Goal: Task Accomplishment & Management: Manage account settings

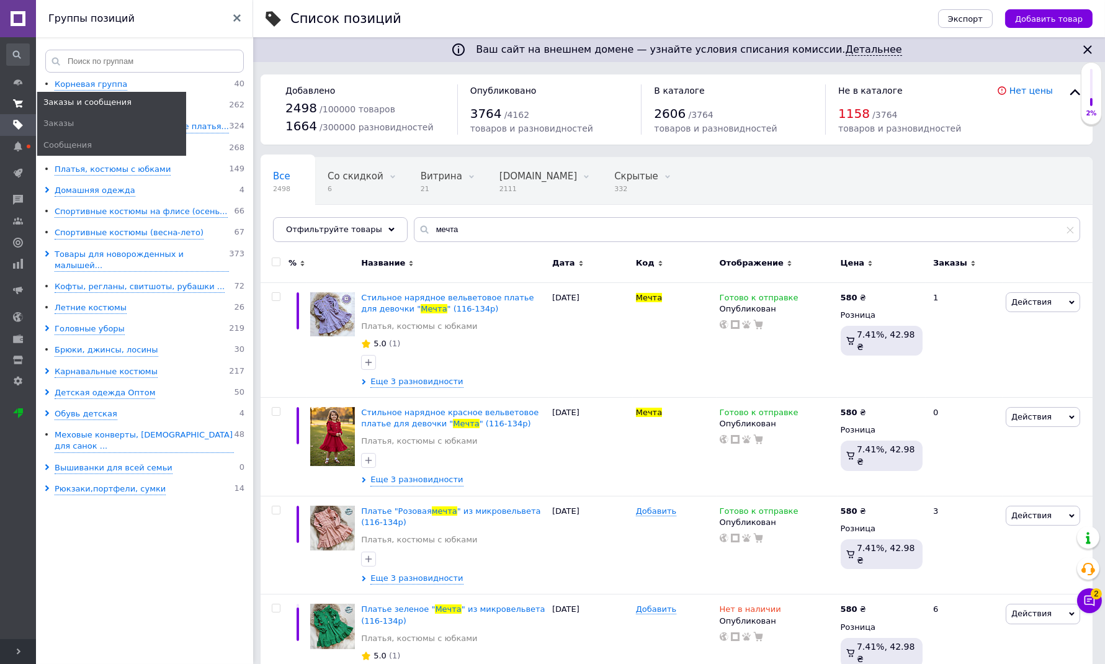
click at [17, 98] on span at bounding box center [18, 103] width 36 height 11
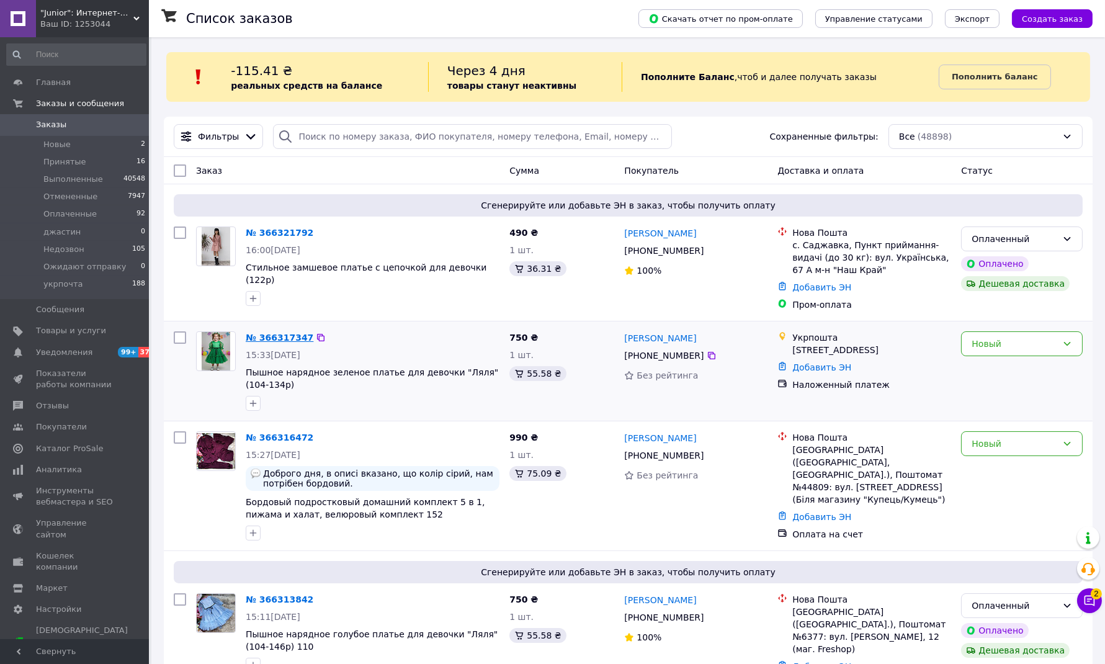
click at [279, 340] on link "№ 366317347" at bounding box center [280, 337] width 68 height 10
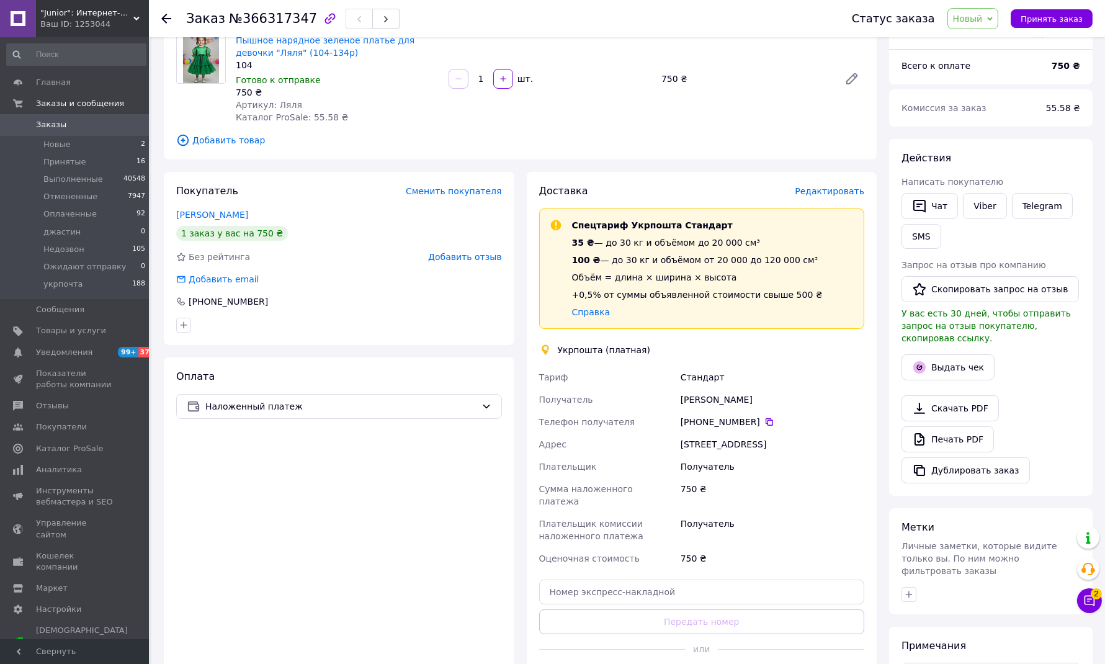
scroll to position [229, 0]
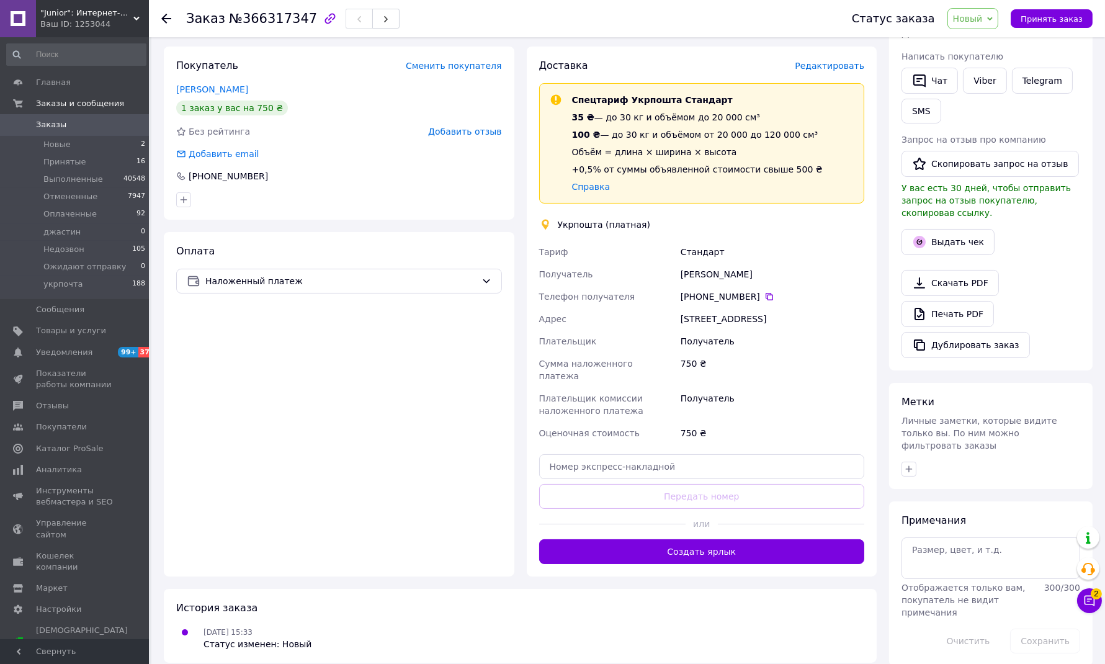
click at [675, 549] on button "Создать ярлык" at bounding box center [702, 551] width 326 height 25
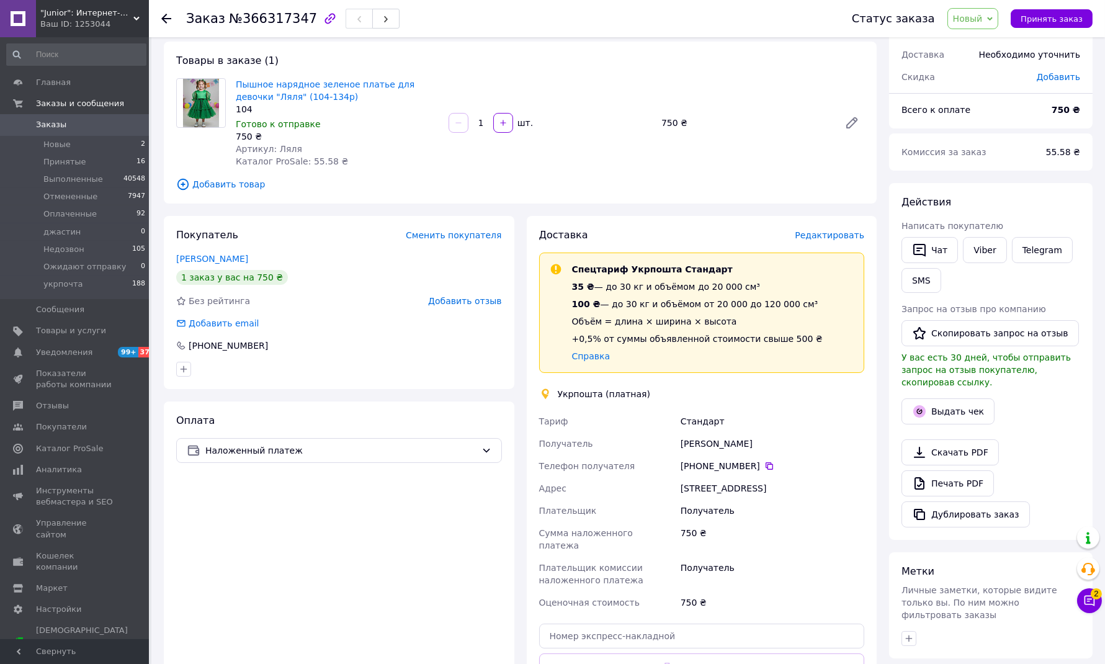
scroll to position [0, 0]
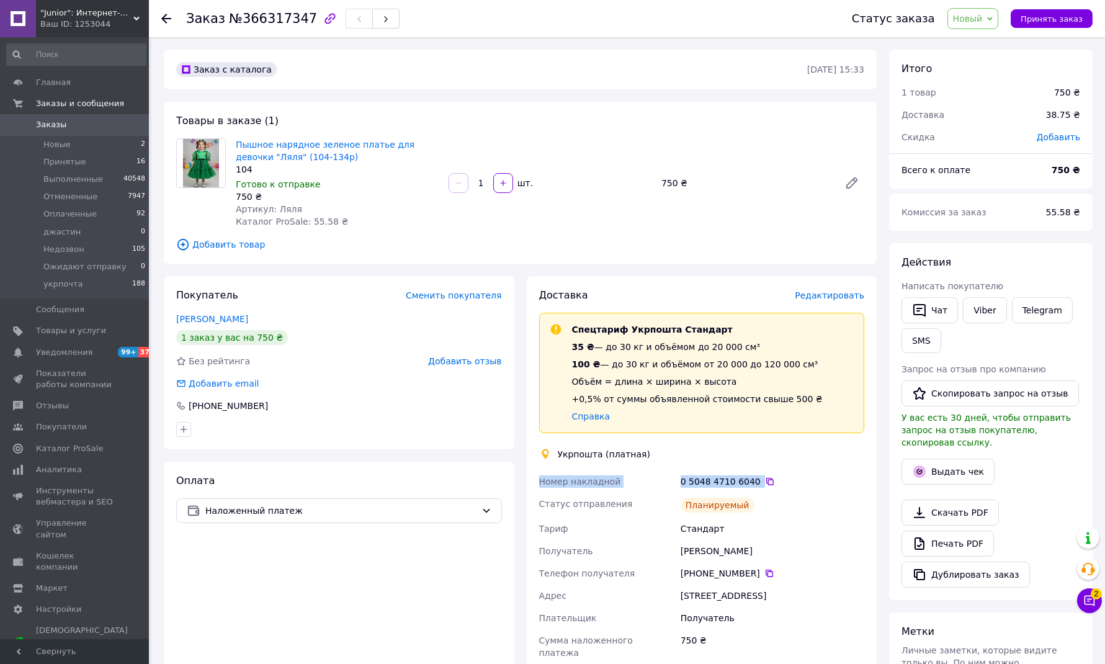
drag, startPoint x: 540, startPoint y: 476, endPoint x: 752, endPoint y: 483, distance: 212.2
click at [752, 483] on div "Номер накладной 0 5048 4710 6040   Статус отправления Планируемый [PERSON_NAME]…" at bounding box center [702, 606] width 331 height 273
copy div "Номер накладной 0 5048 4710 6040"
click at [931, 304] on button "Чат" at bounding box center [929, 310] width 56 height 26
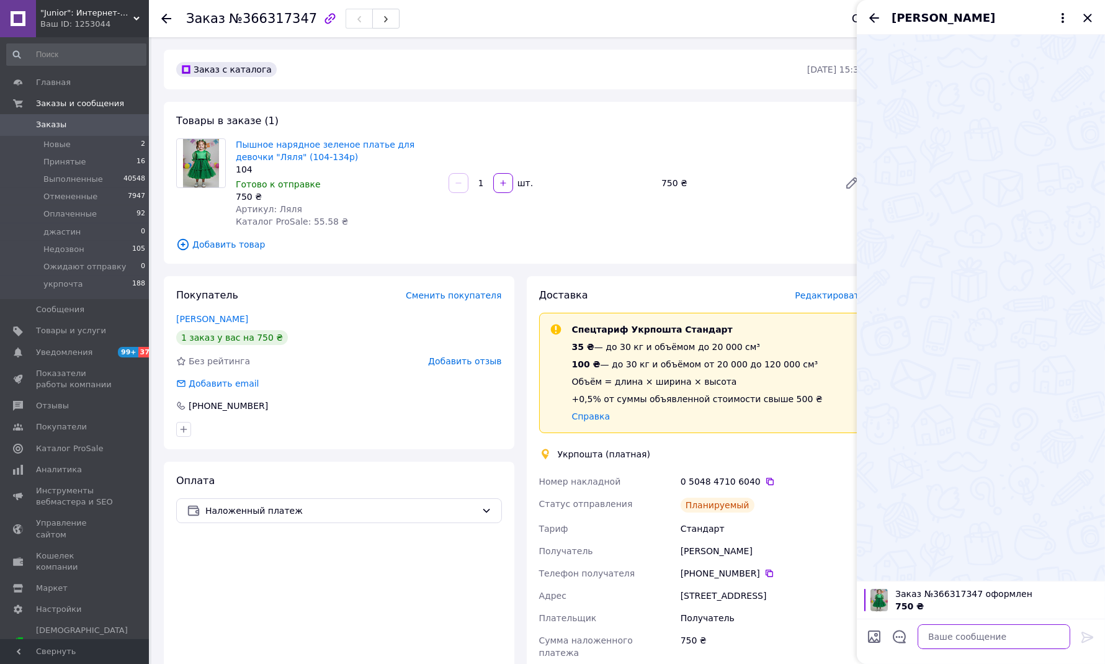
paste textarea "Номер накладной 0 5048 4710 6040"
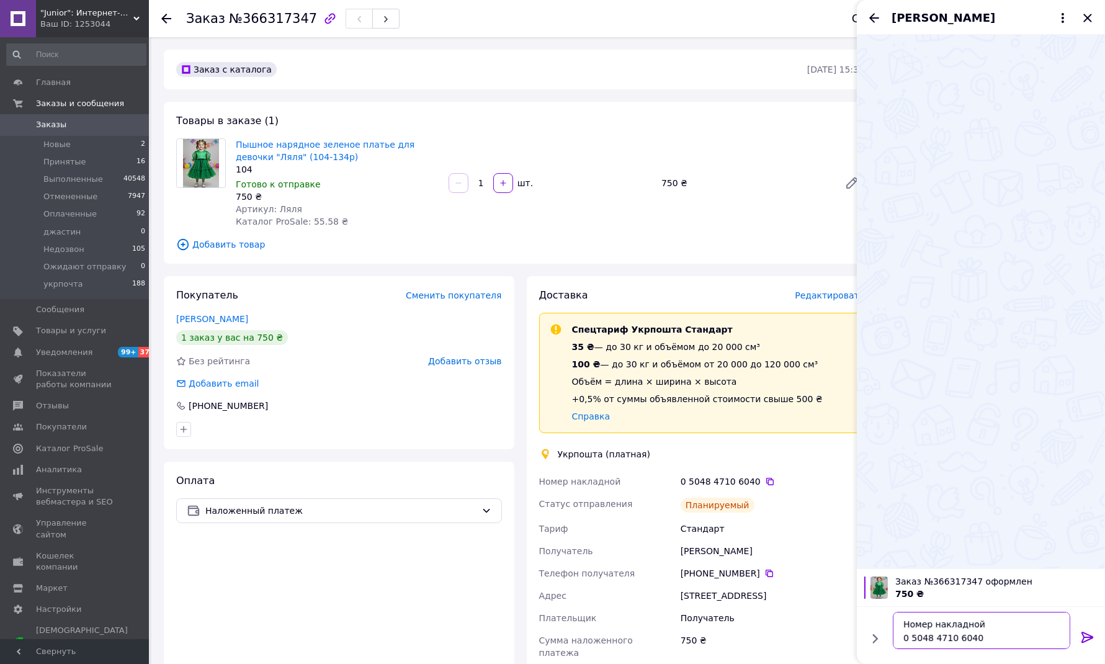
type textarea "Номер накладной 0 5048 4710 6040"
click at [1083, 636] on icon at bounding box center [1087, 636] width 12 height 11
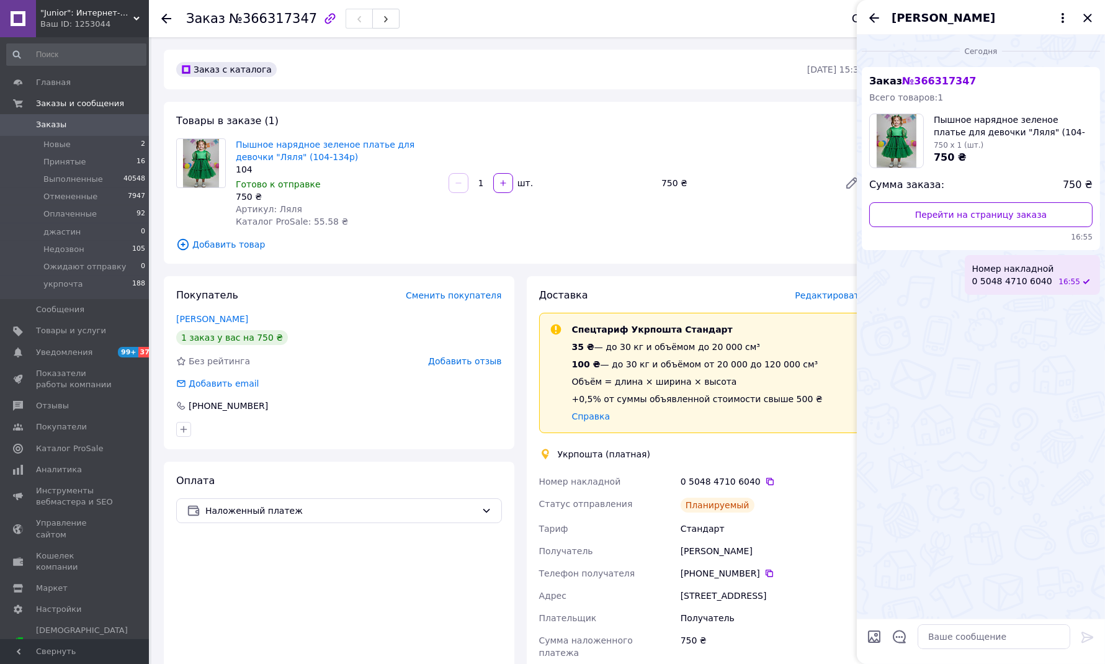
click at [411, 584] on div "Оплата Наложенный платеж" at bounding box center [339, 625] width 350 height 329
click at [1084, 17] on icon "Закрыть" at bounding box center [1087, 18] width 15 height 15
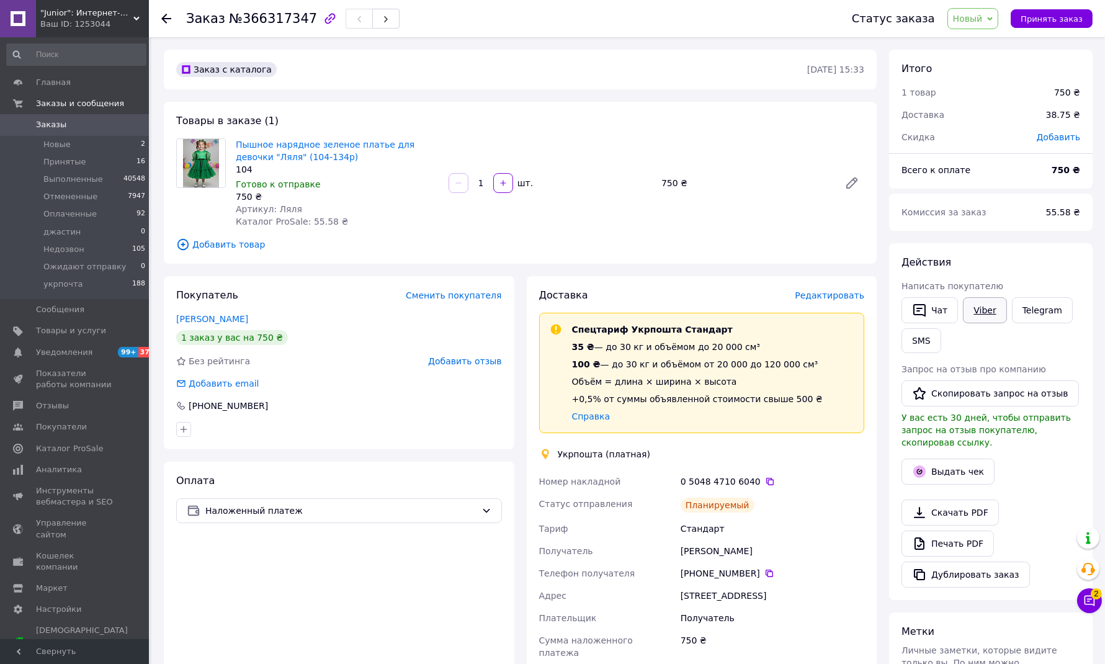
click at [978, 307] on link "Viber" at bounding box center [984, 310] width 43 height 26
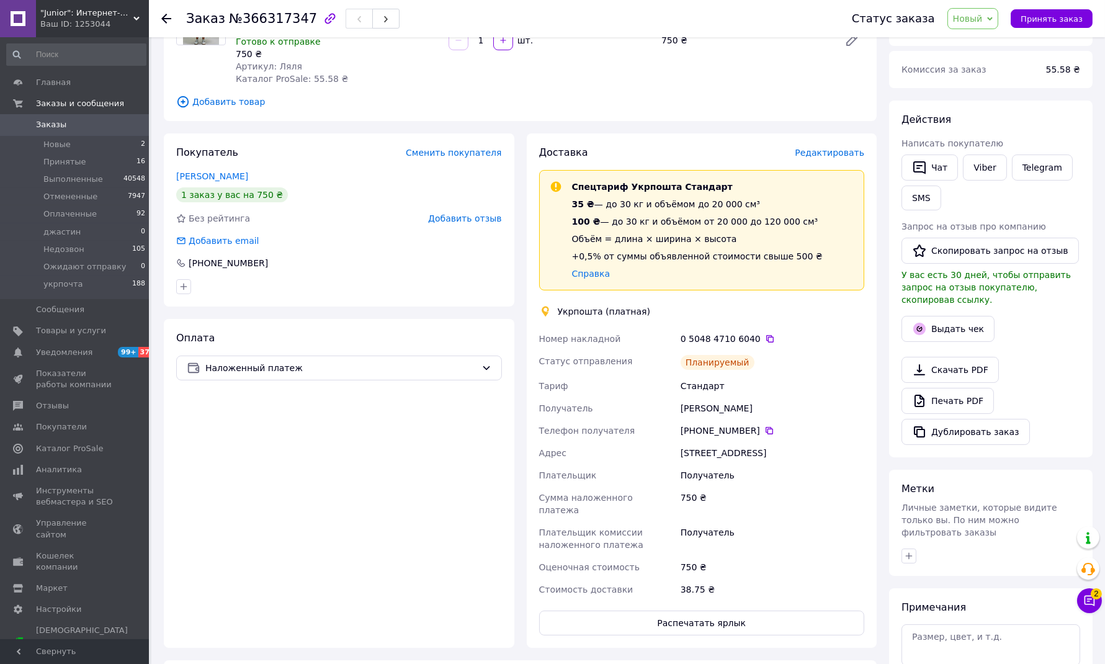
scroll to position [109, 0]
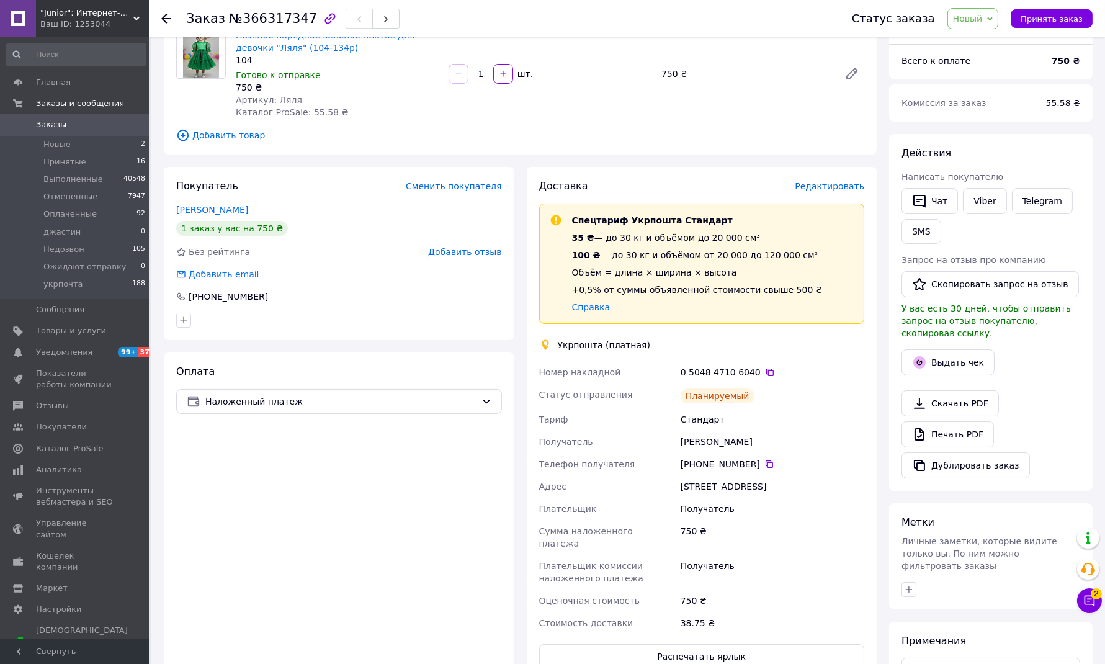
drag, startPoint x: 603, startPoint y: 499, endPoint x: 808, endPoint y: 514, distance: 205.8
click at [819, 584] on div "Получатель" at bounding box center [772, 571] width 189 height 35
click at [976, 17] on span "Новый" at bounding box center [968, 19] width 30 height 10
click at [971, 62] on li "Выполнен" at bounding box center [995, 62] width 95 height 19
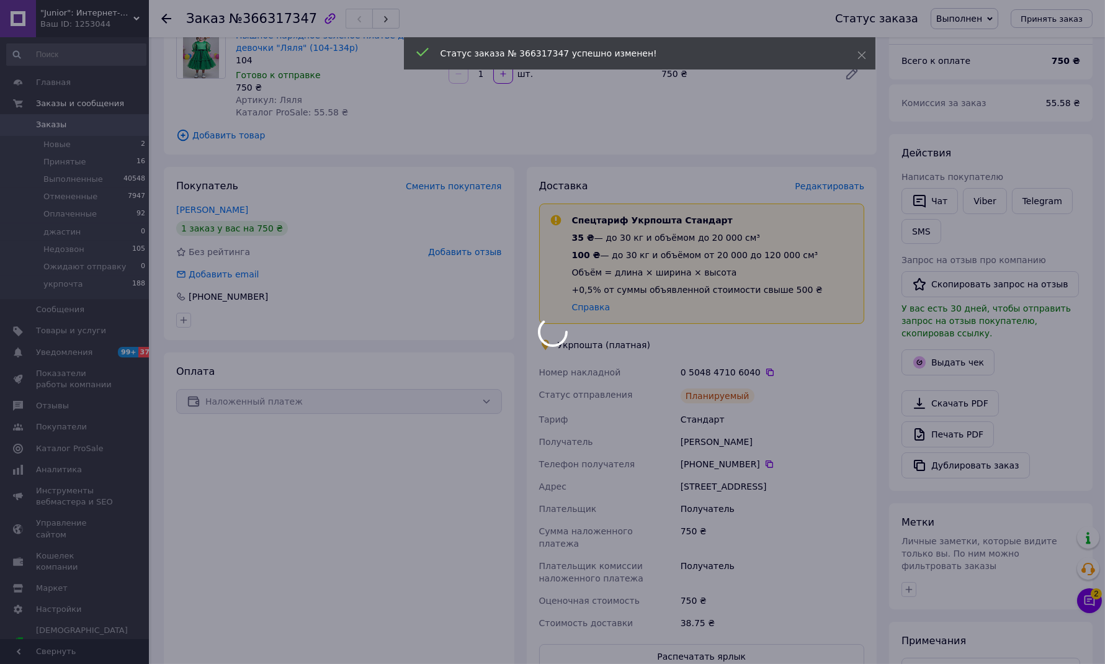
click at [51, 141] on div at bounding box center [552, 332] width 1105 height 664
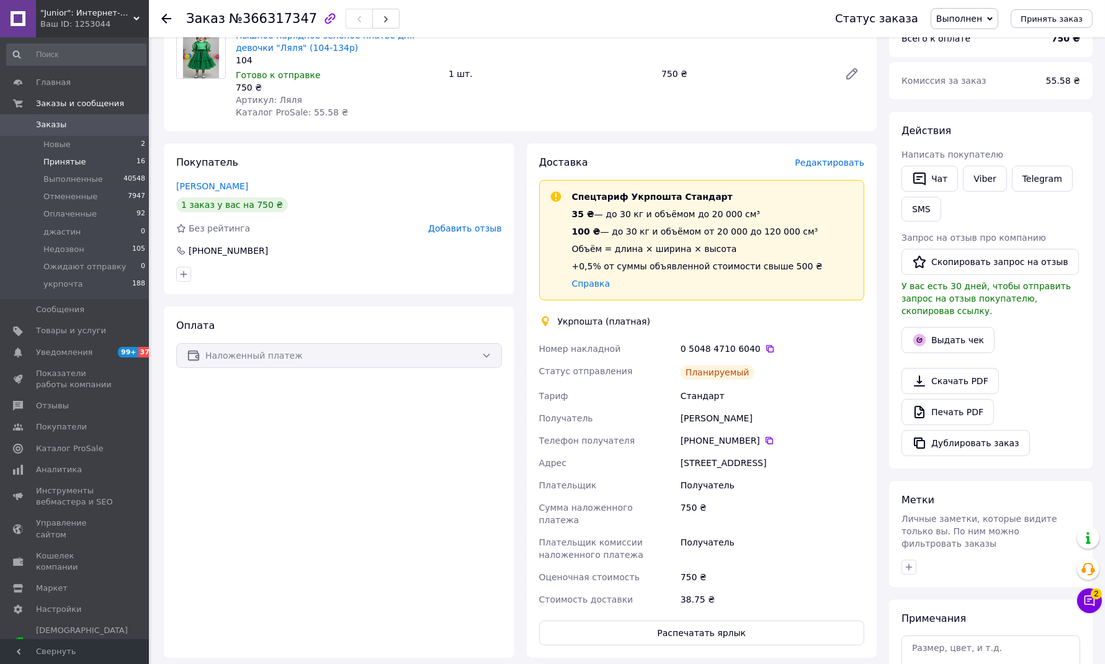
click at [60, 159] on span "Принятые" at bounding box center [64, 161] width 43 height 11
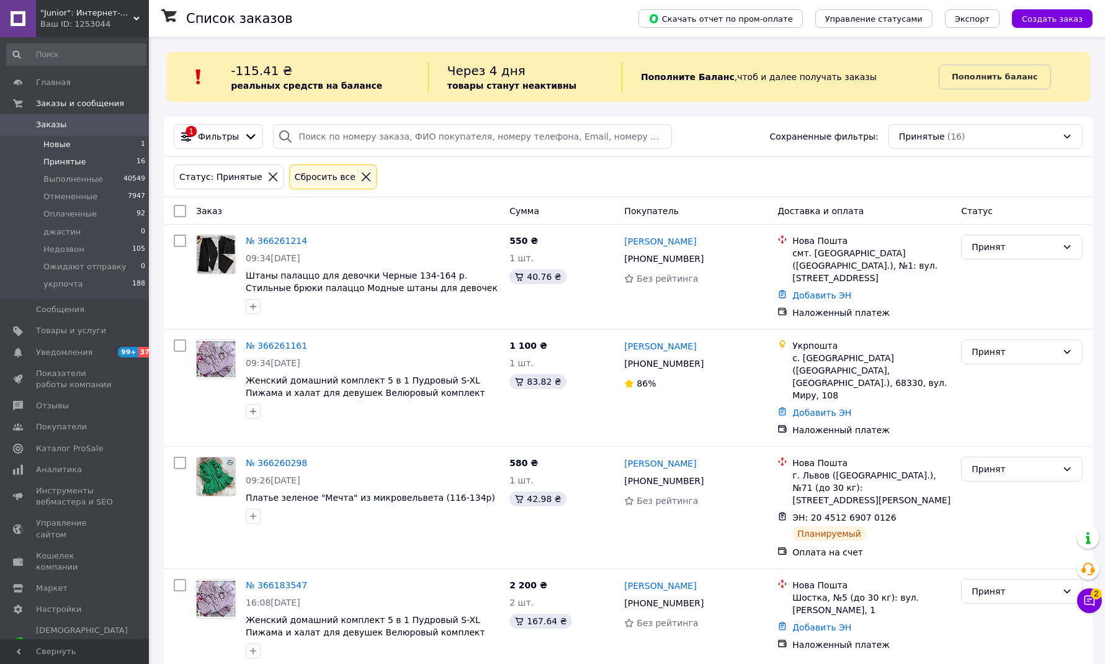
click at [53, 145] on span "Новые" at bounding box center [56, 144] width 27 height 11
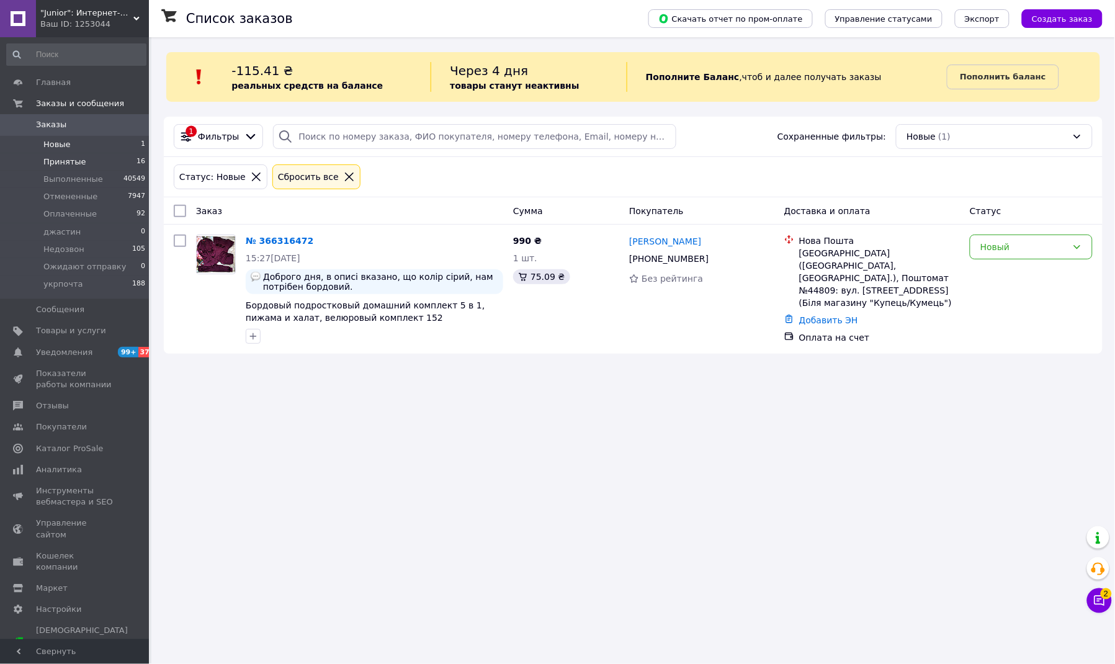
click at [53, 159] on span "Принятые" at bounding box center [64, 161] width 43 height 11
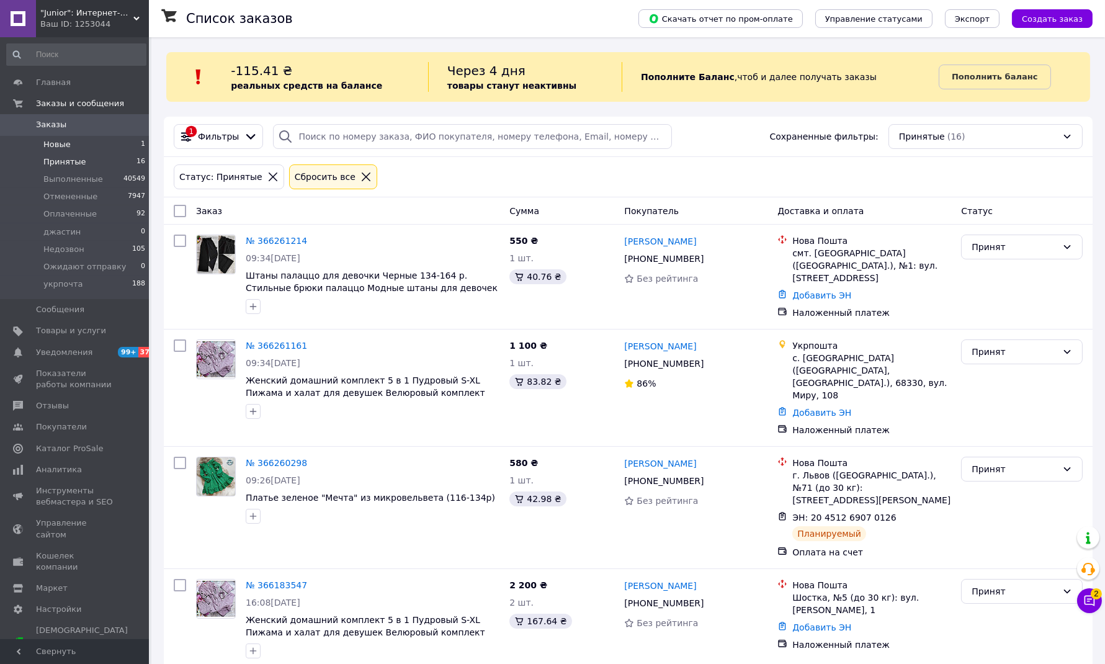
click at [55, 139] on span "Новые" at bounding box center [56, 144] width 27 height 11
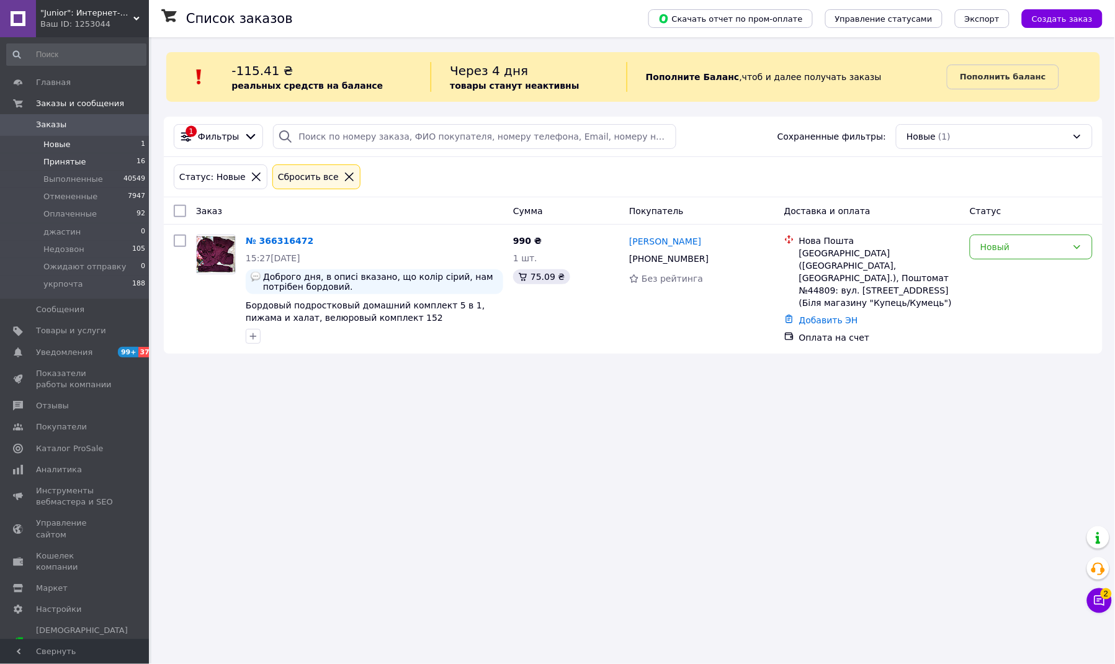
click at [56, 162] on span "Принятые" at bounding box center [64, 161] width 43 height 11
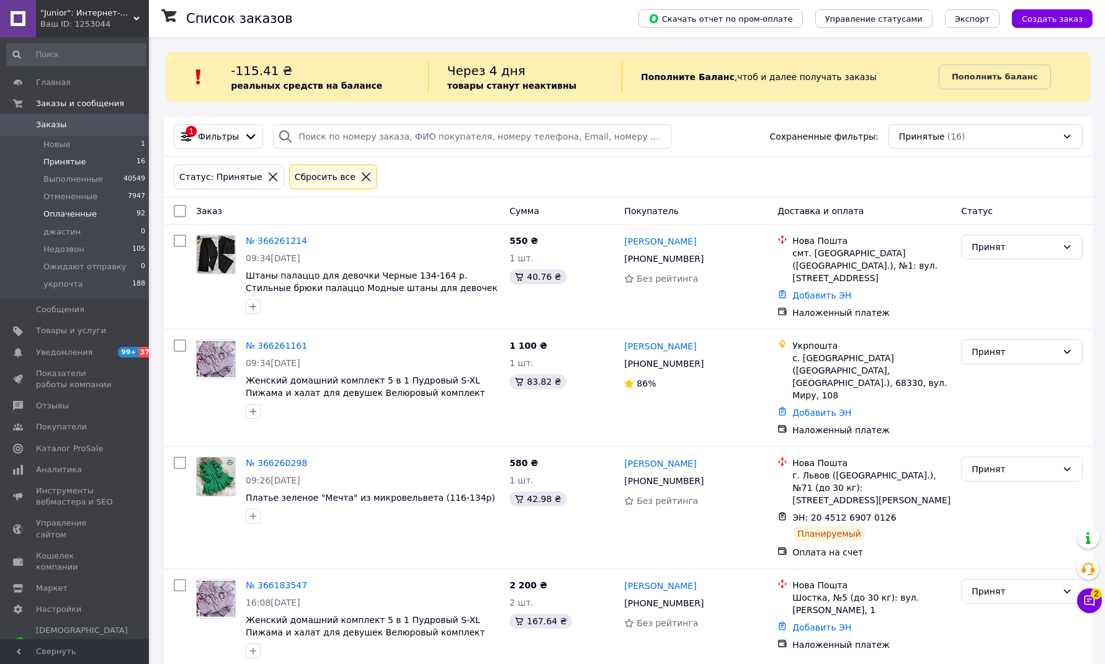
click at [65, 212] on span "Оплаченные" at bounding box center [69, 213] width 53 height 11
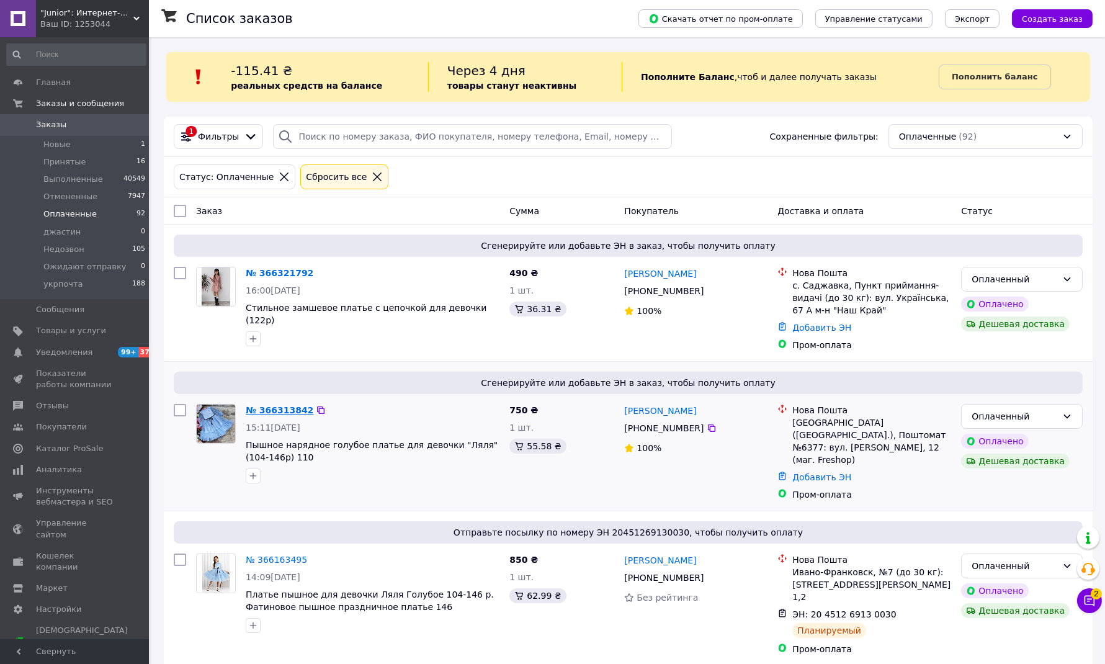
click at [274, 411] on link "№ 366313842" at bounding box center [280, 410] width 68 height 10
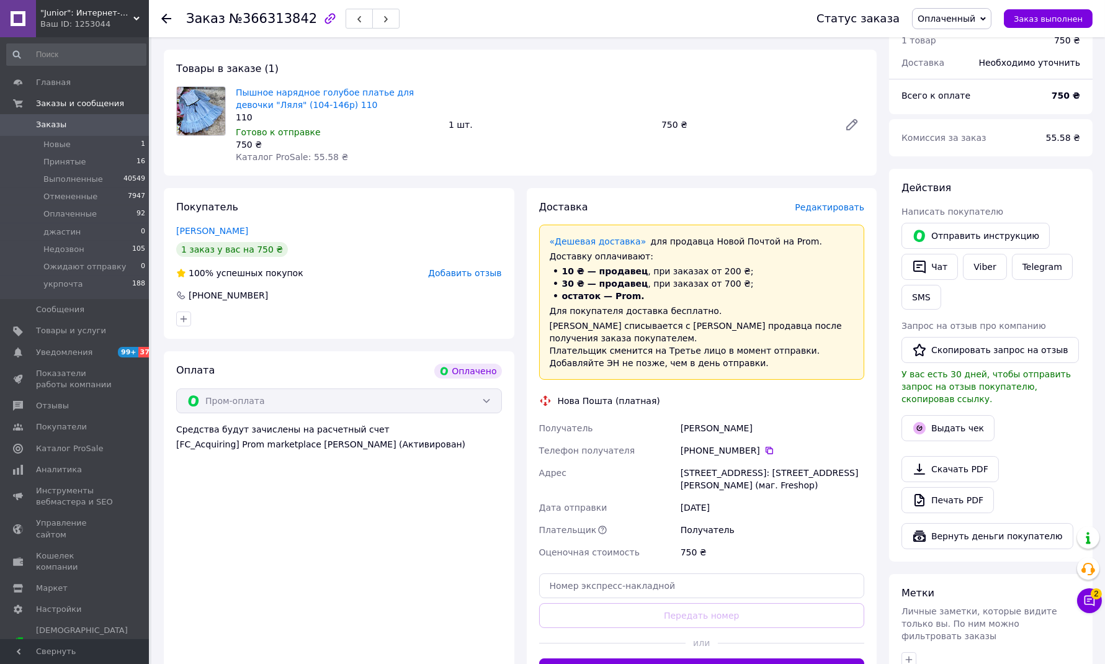
scroll to position [278, 0]
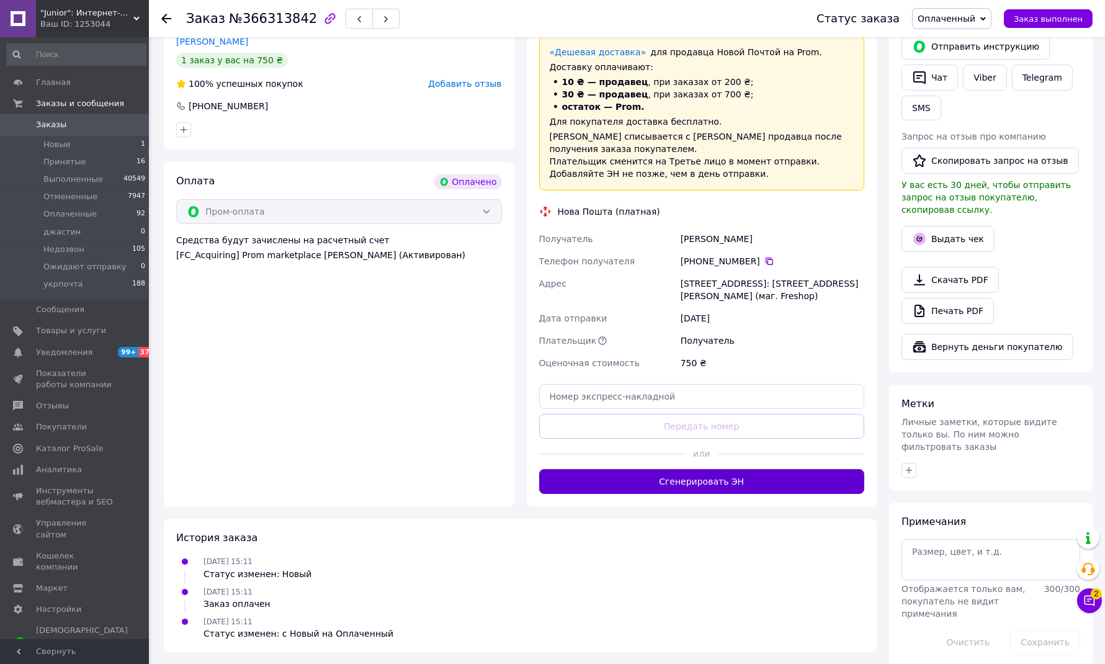
click at [639, 475] on button "Сгенерировать ЭН" at bounding box center [702, 481] width 326 height 25
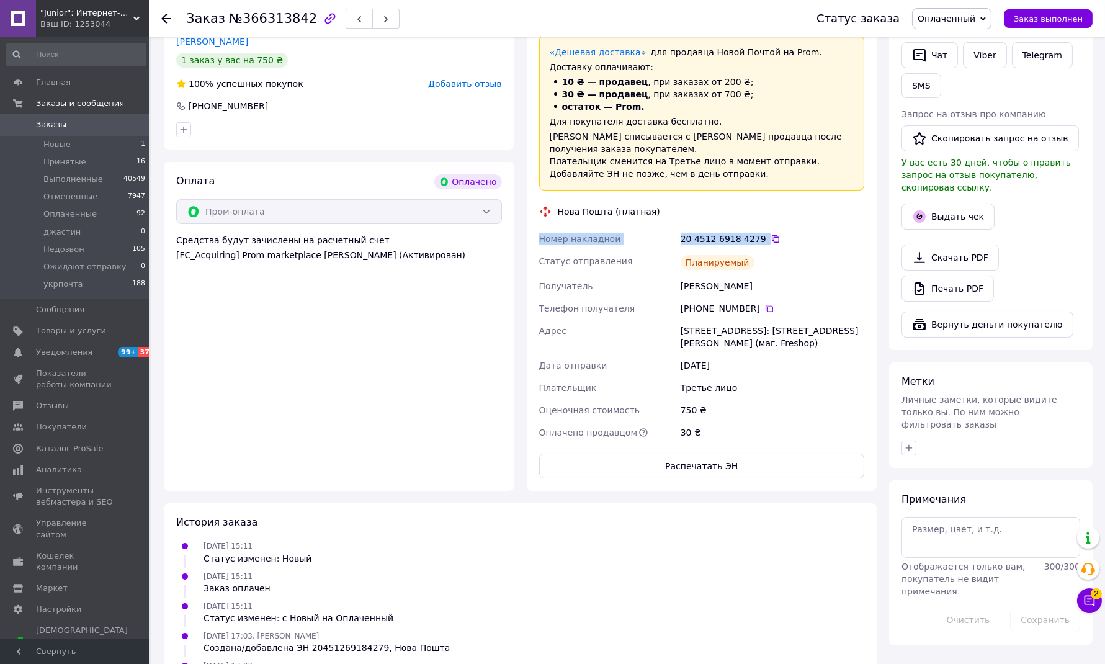
drag, startPoint x: 540, startPoint y: 233, endPoint x: 752, endPoint y: 238, distance: 212.2
click at [763, 241] on div "Номер накладной 20 4512 6918 4279   Статус отправления Планируемый Получатель […" at bounding box center [702, 336] width 331 height 216
drag, startPoint x: 752, startPoint y: 238, endPoint x: 770, endPoint y: 250, distance: 22.4
click at [772, 246] on div "20 4512 6918 4279" at bounding box center [772, 239] width 189 height 22
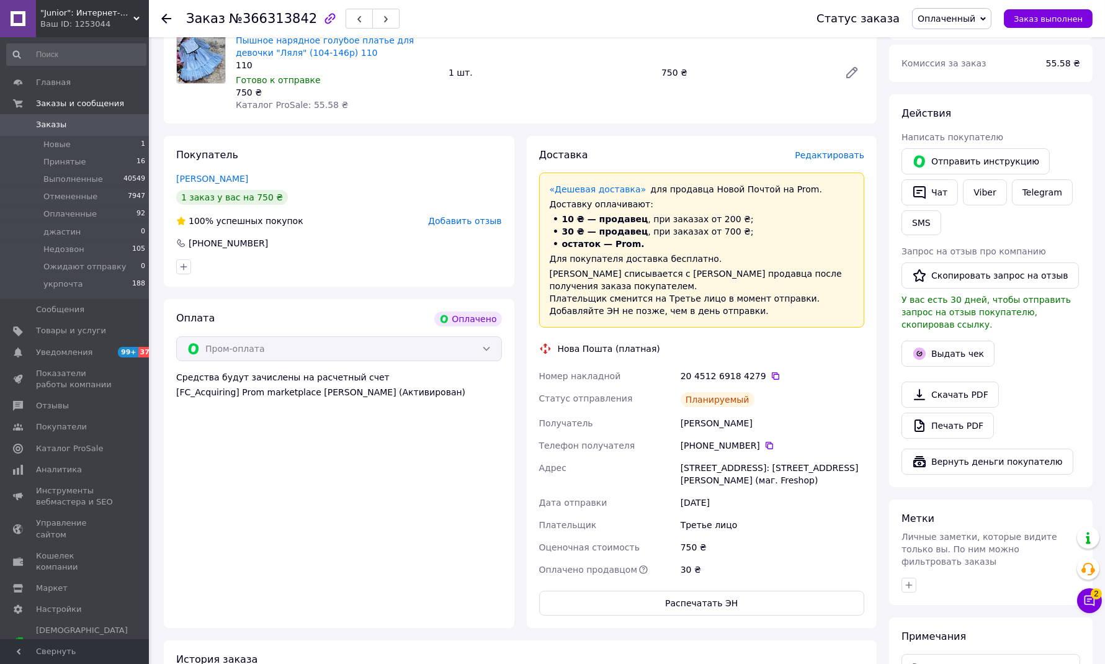
scroll to position [48, 0]
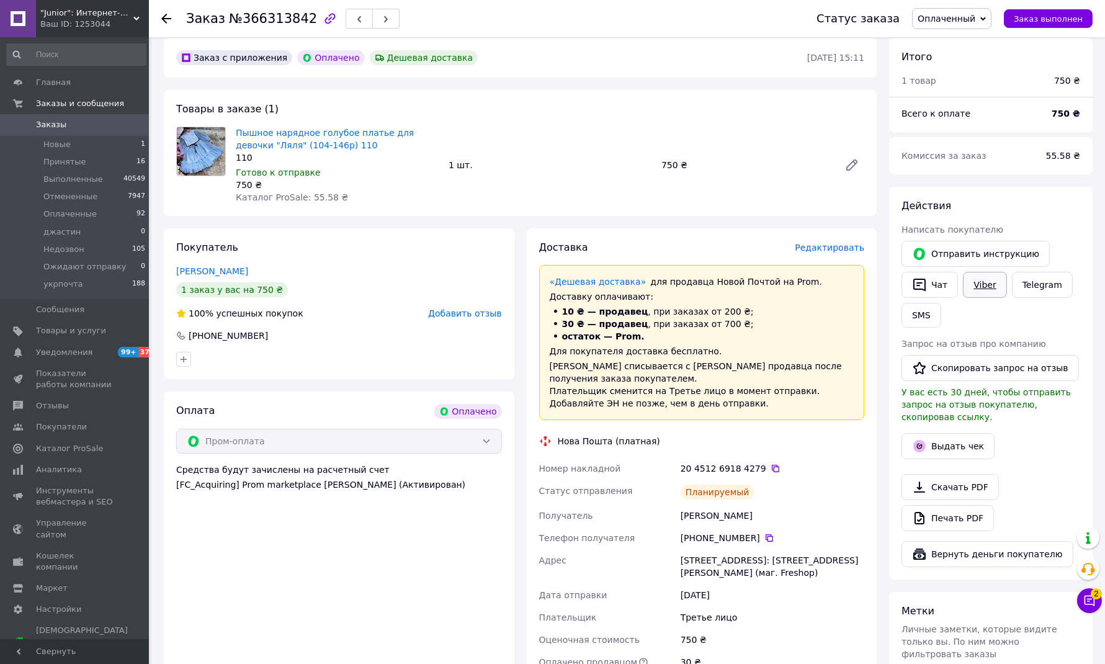
click at [989, 283] on link "Viber" at bounding box center [984, 285] width 43 height 26
click at [54, 143] on span "Новые" at bounding box center [56, 144] width 27 height 11
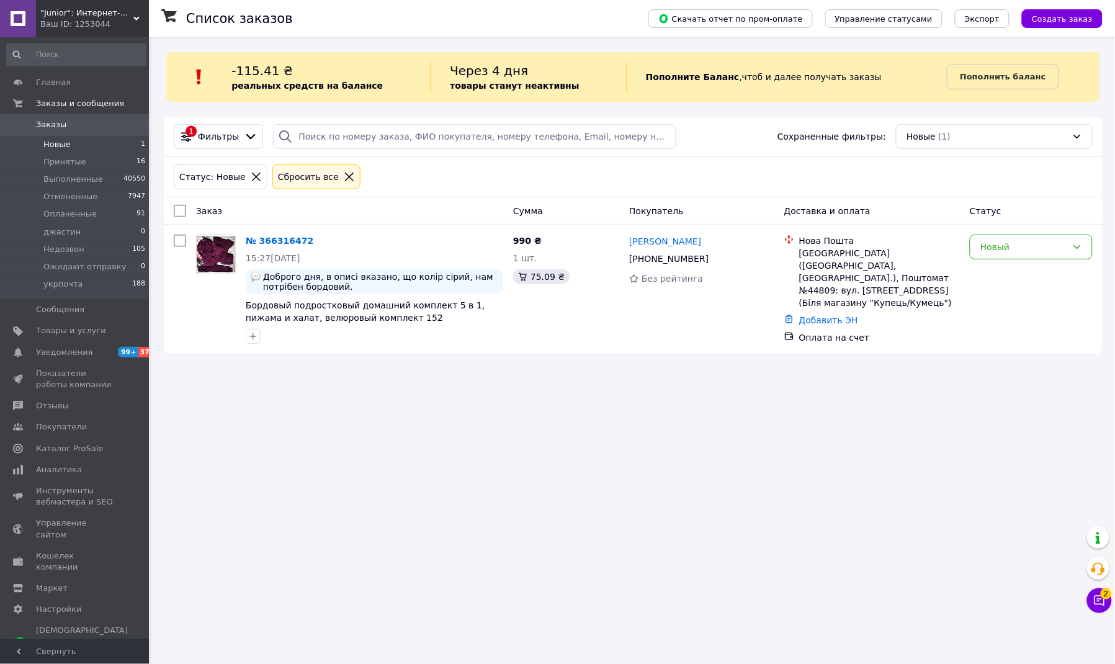
click at [65, 145] on span "Новые" at bounding box center [56, 144] width 27 height 11
click at [66, 213] on span "Оплаченные" at bounding box center [69, 213] width 53 height 11
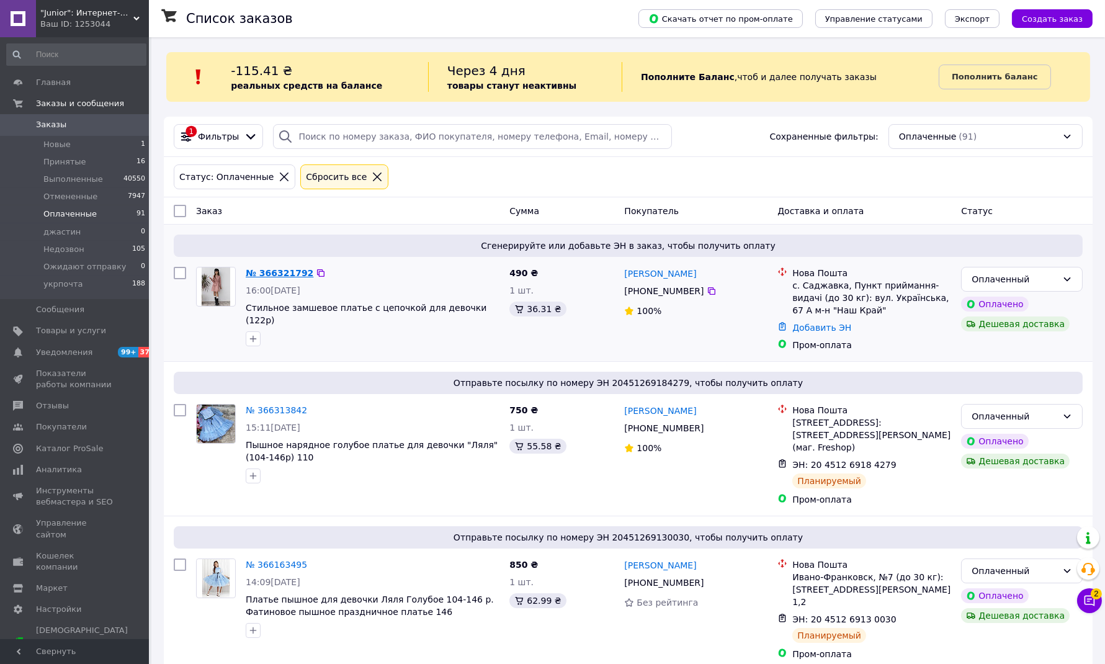
click at [264, 268] on link "№ 366321792" at bounding box center [280, 273] width 68 height 10
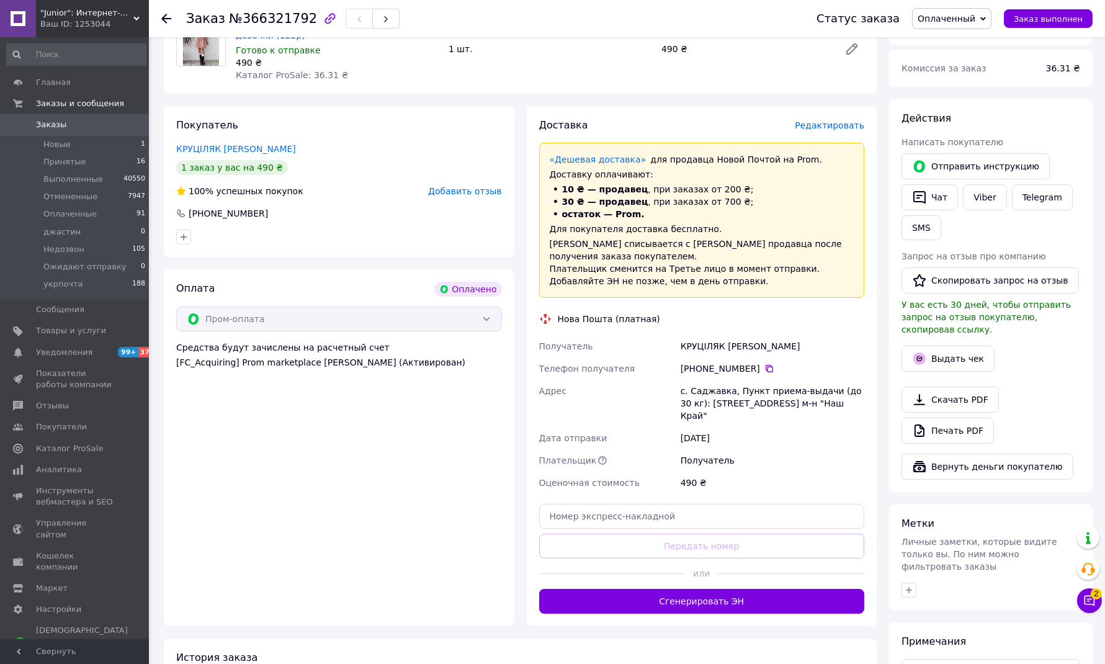
scroll to position [229, 0]
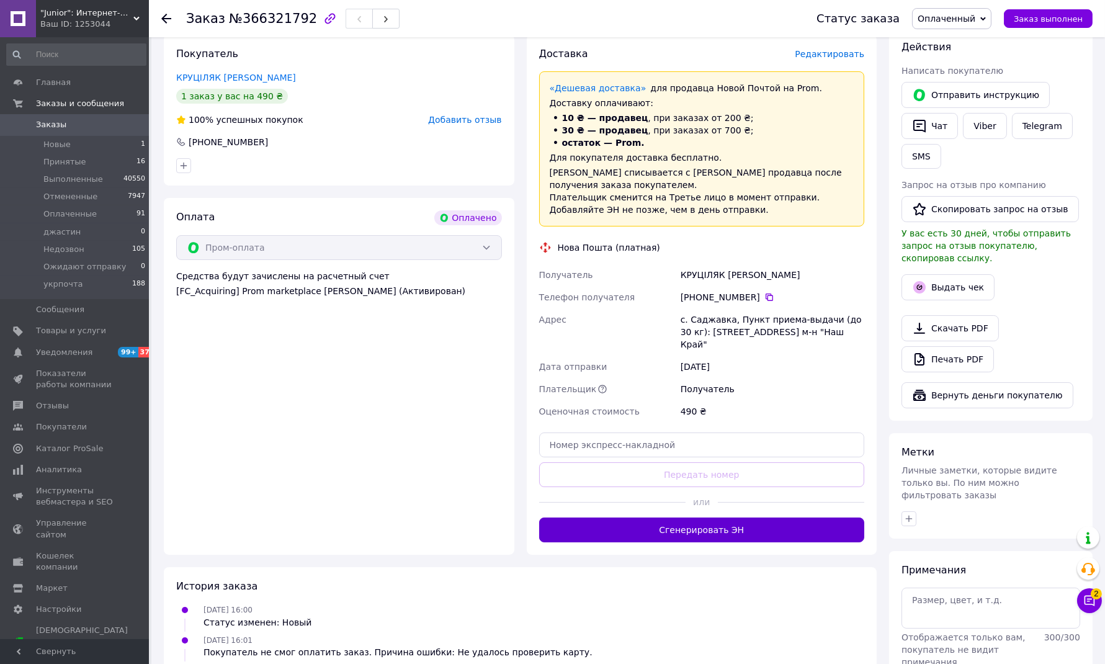
click at [609, 517] on button "Сгенерировать ЭН" at bounding box center [702, 529] width 326 height 25
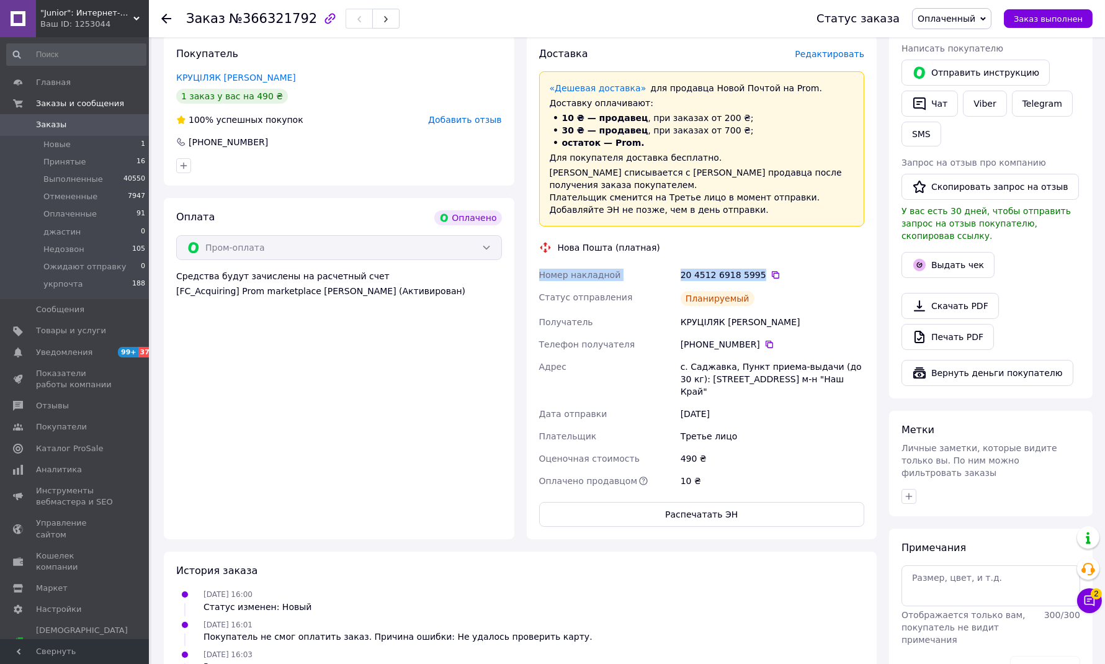
drag, startPoint x: 541, startPoint y: 270, endPoint x: 754, endPoint y: 279, distance: 213.5
click at [754, 279] on div "Номер накладной 20 4512 6918 5995   Статус отправления Планируемый Получатель К…" at bounding box center [702, 378] width 331 height 228
copy div "Номер накладной 20 4512 6918 5995"
click at [987, 109] on link "Viber" at bounding box center [984, 104] width 43 height 26
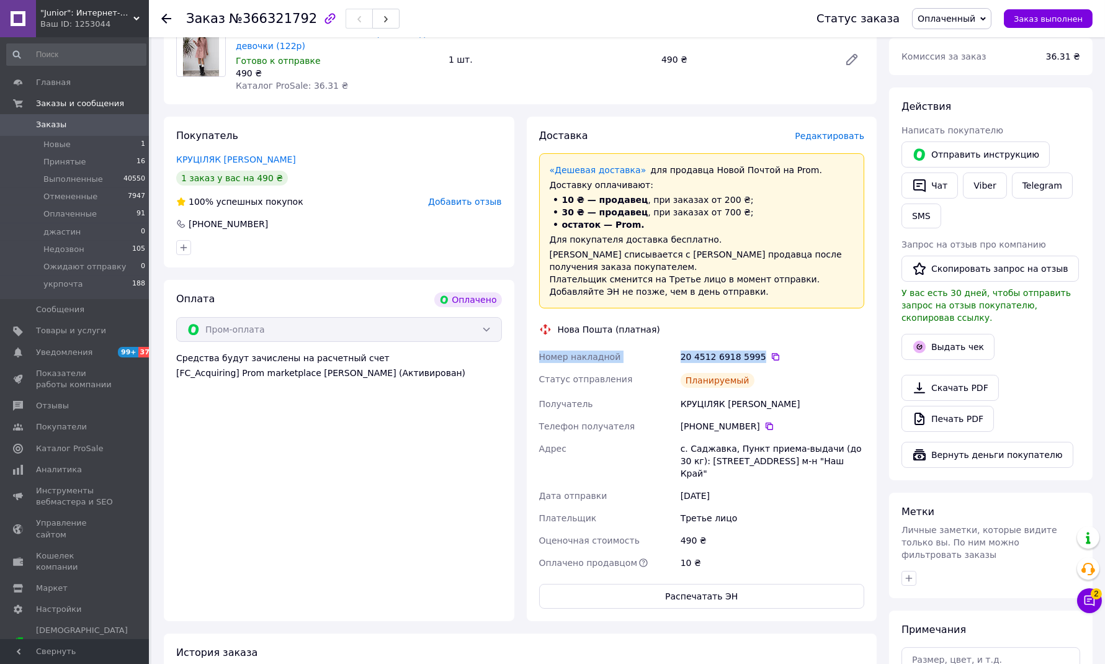
scroll to position [115, 0]
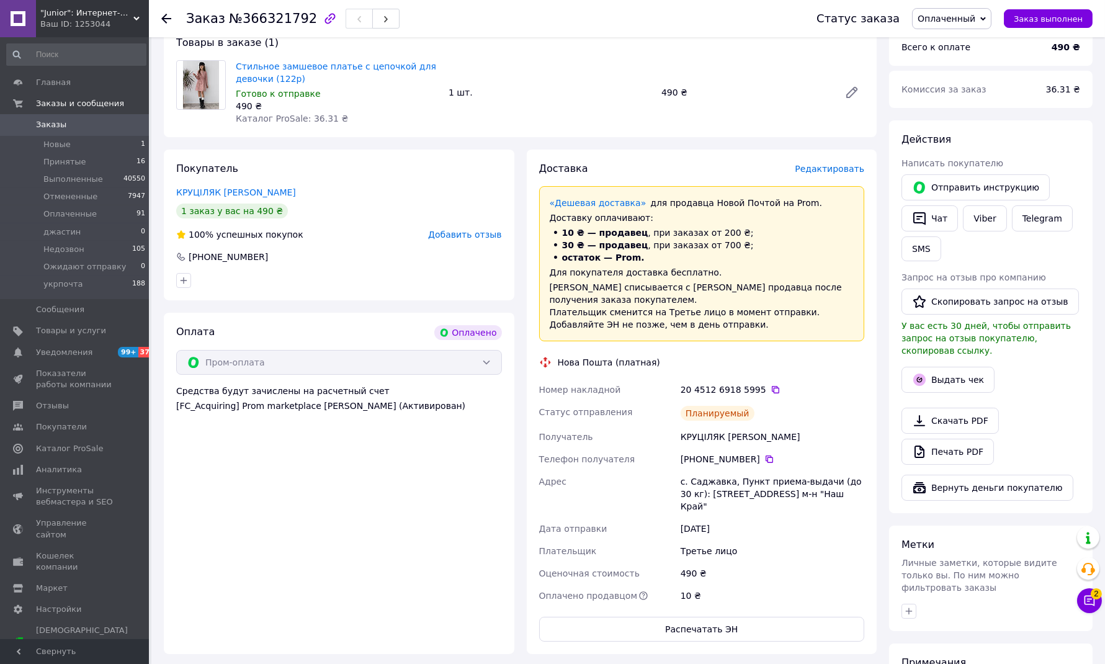
drag, startPoint x: 690, startPoint y: 401, endPoint x: 680, endPoint y: 402, distance: 10.0
click at [690, 401] on div "Планируемый" at bounding box center [772, 413] width 189 height 25
click at [45, 331] on span "Товары и услуги" at bounding box center [71, 330] width 70 height 11
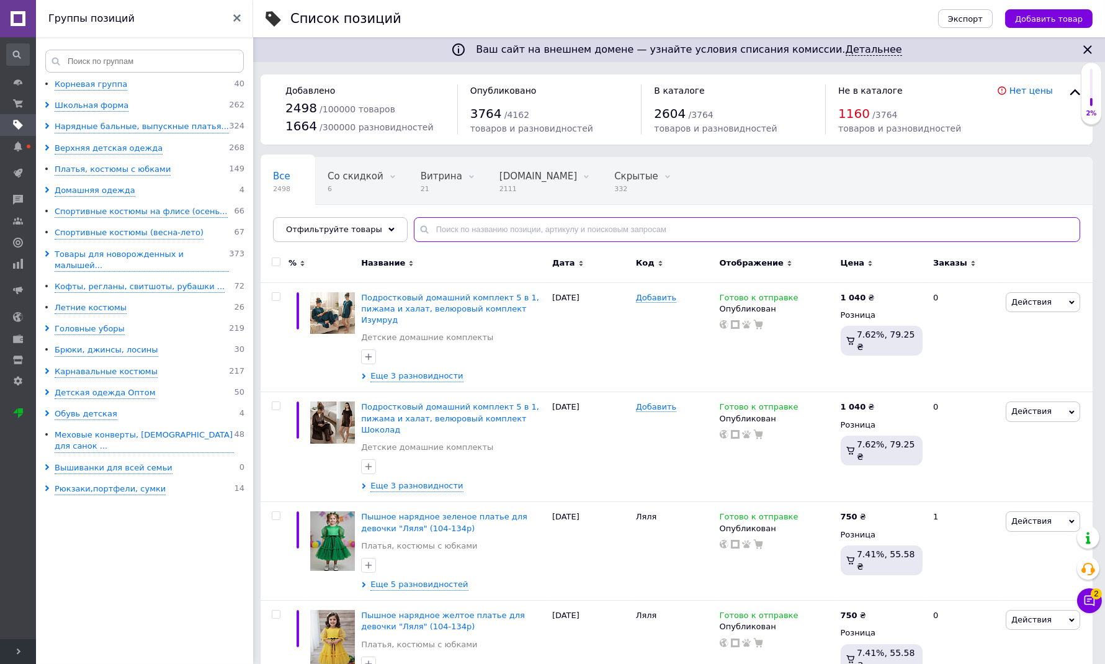
click at [498, 229] on input "text" at bounding box center [747, 229] width 666 height 25
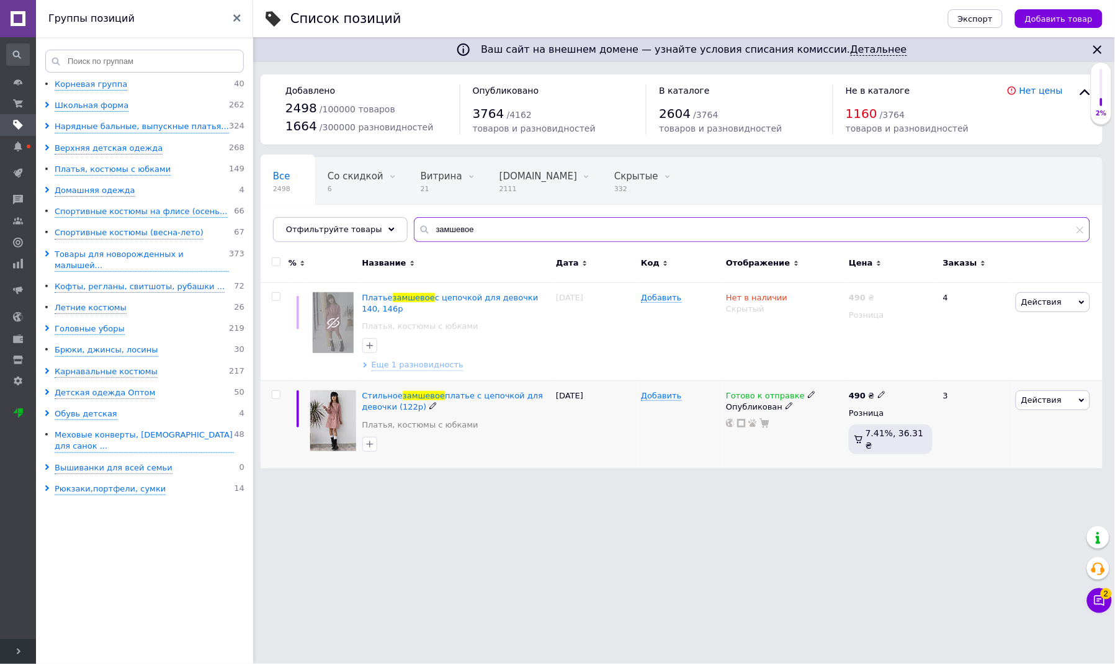
type input "замшевое"
click at [808, 394] on icon at bounding box center [811, 394] width 7 height 7
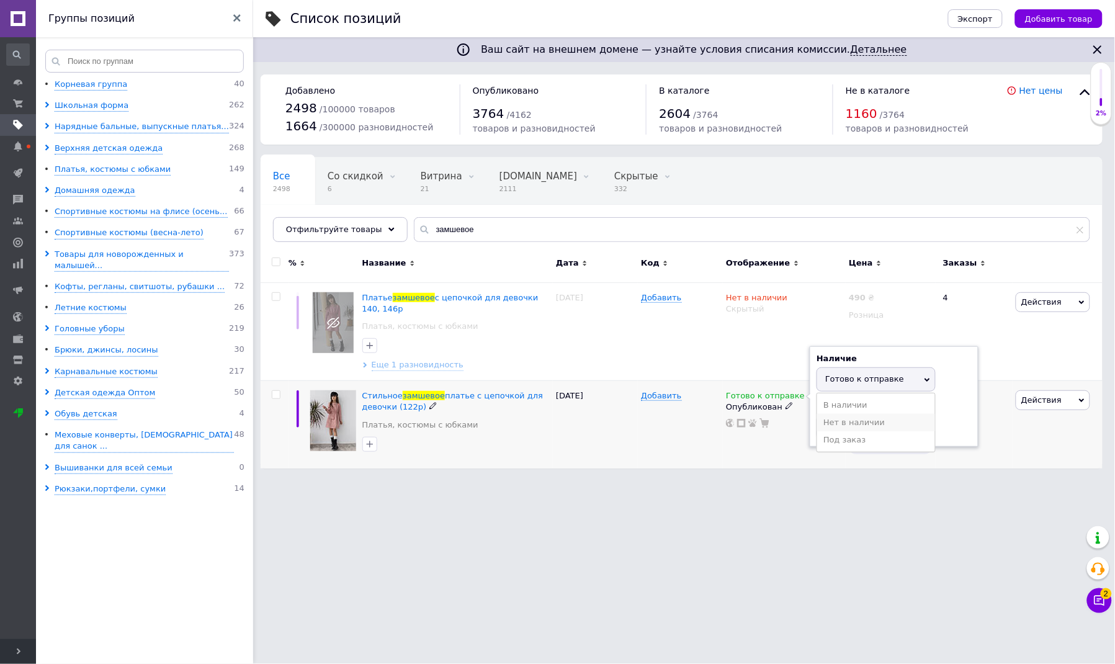
drag, startPoint x: 835, startPoint y: 421, endPoint x: 786, endPoint y: 451, distance: 57.7
click at [835, 422] on li "Нет в наличии" at bounding box center [876, 422] width 118 height 17
click at [758, 465] on div "Готово к отправке Наличие Нет в наличии В наличии Под заказ Готово к отправке О…" at bounding box center [784, 424] width 123 height 87
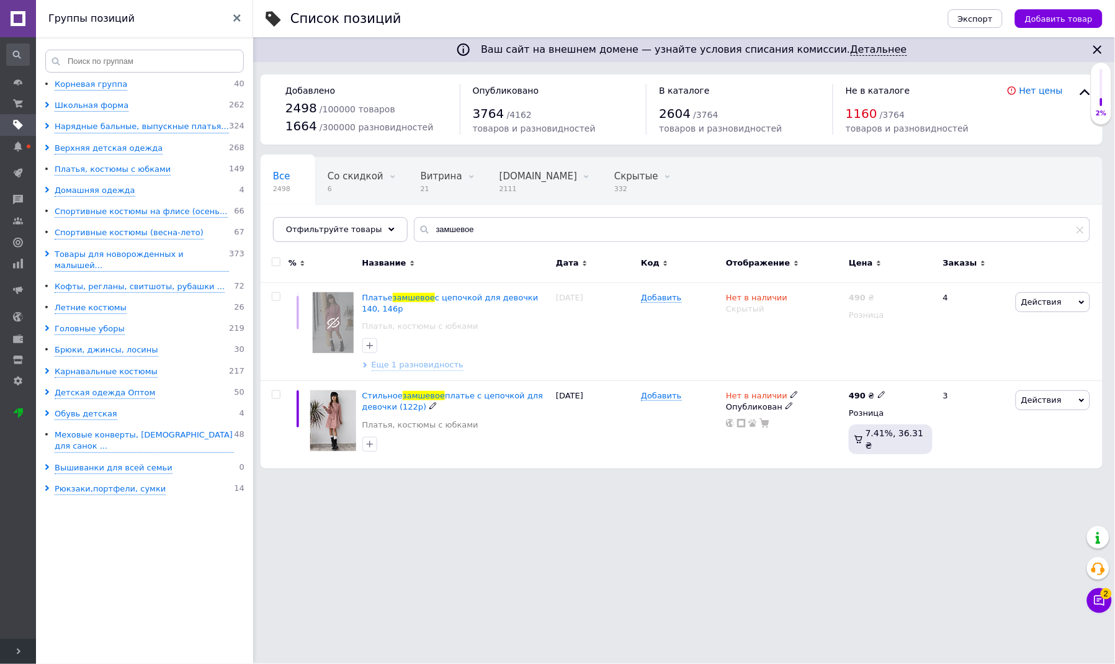
click at [785, 405] on icon at bounding box center [788, 405] width 7 height 7
click at [749, 431] on li "Скрытый" at bounding box center [781, 430] width 121 height 17
click at [1095, 607] on button "Чат с покупателем 2" at bounding box center [1099, 600] width 25 height 25
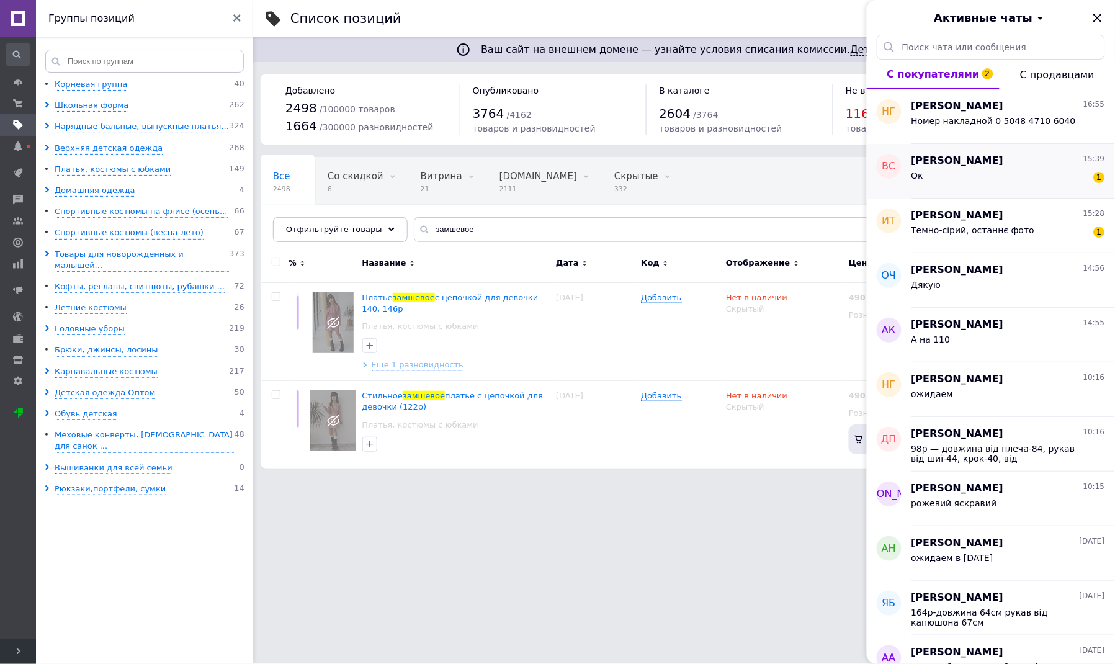
click at [943, 171] on div "Ок 1" at bounding box center [1008, 178] width 194 height 20
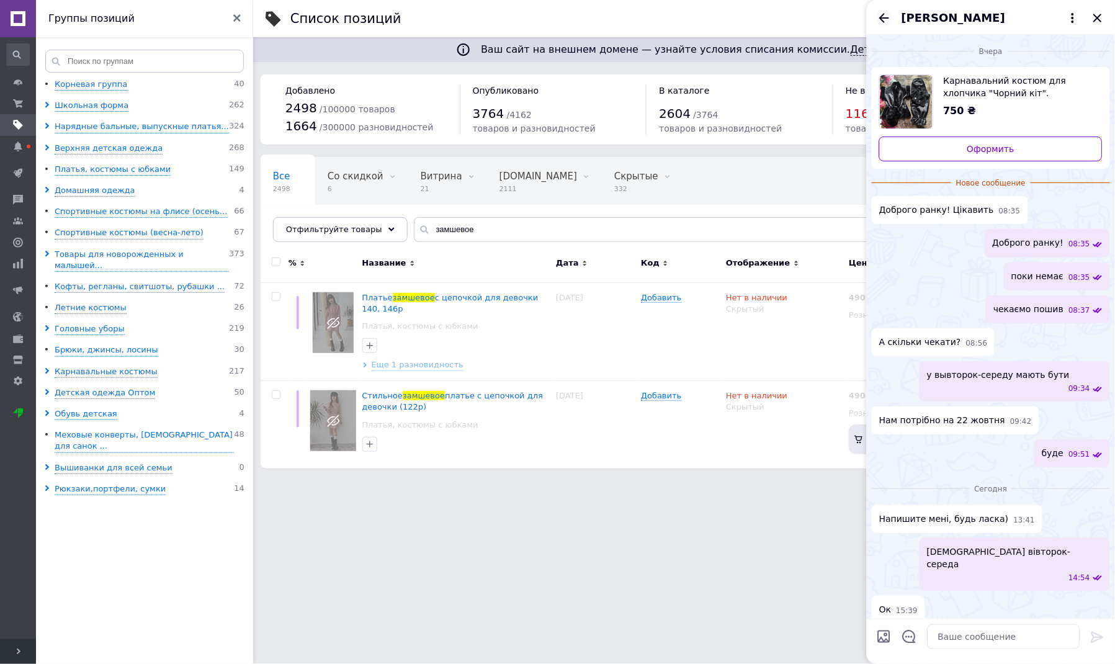
click at [878, 15] on icon "Назад" at bounding box center [883, 18] width 15 height 15
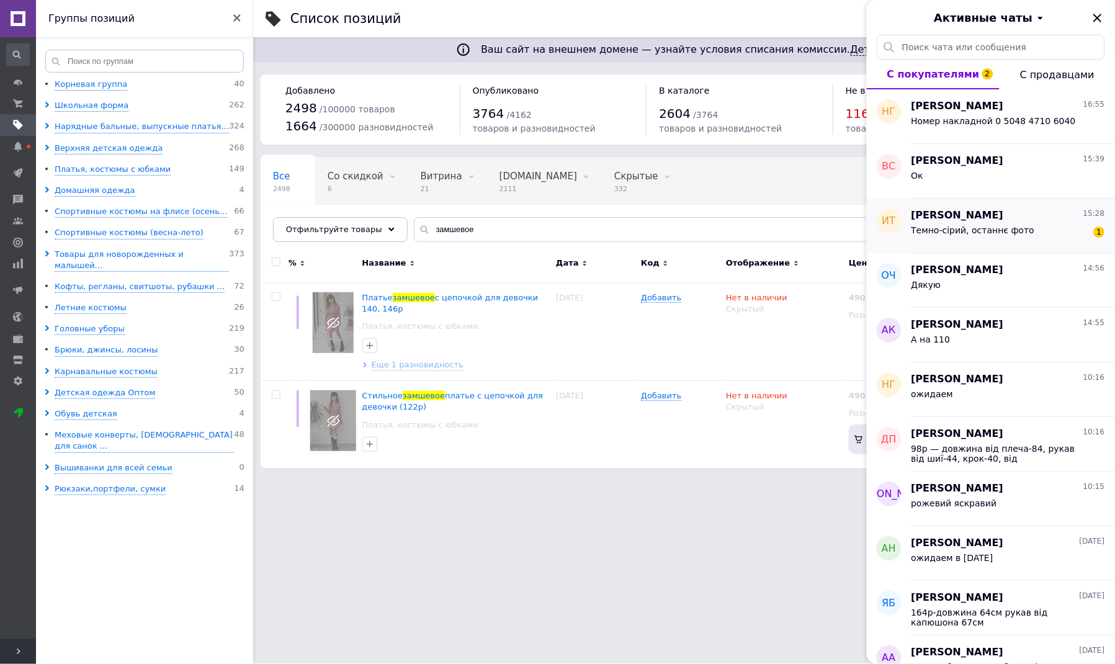
click at [968, 230] on span "Темно-сірий, останнє фото" at bounding box center [972, 230] width 123 height 10
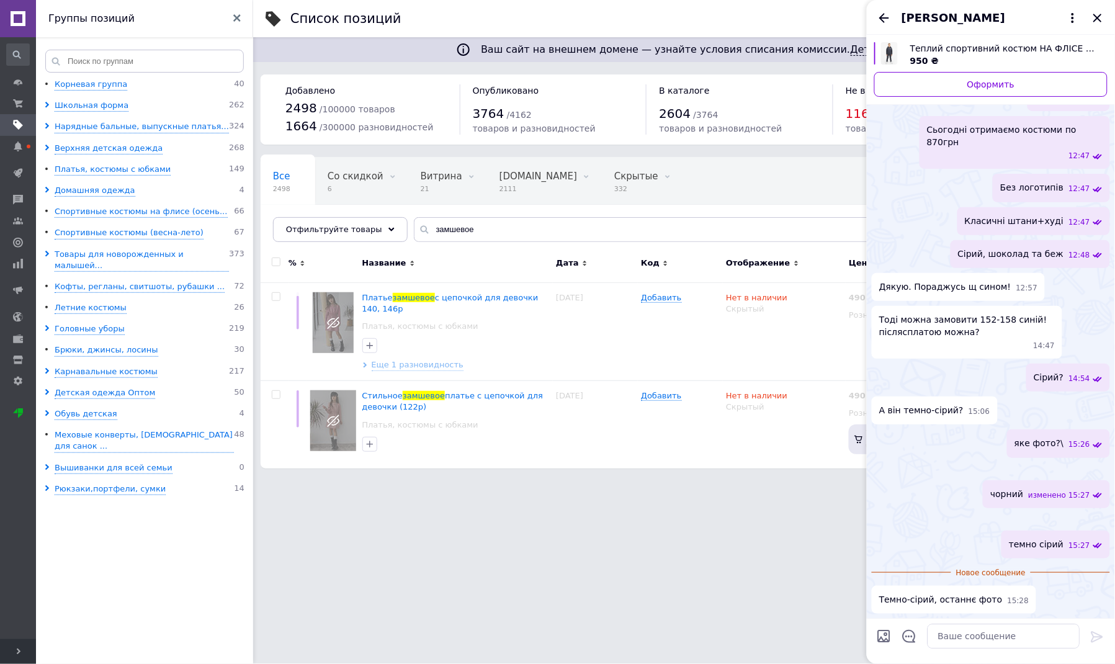
scroll to position [1485, 0]
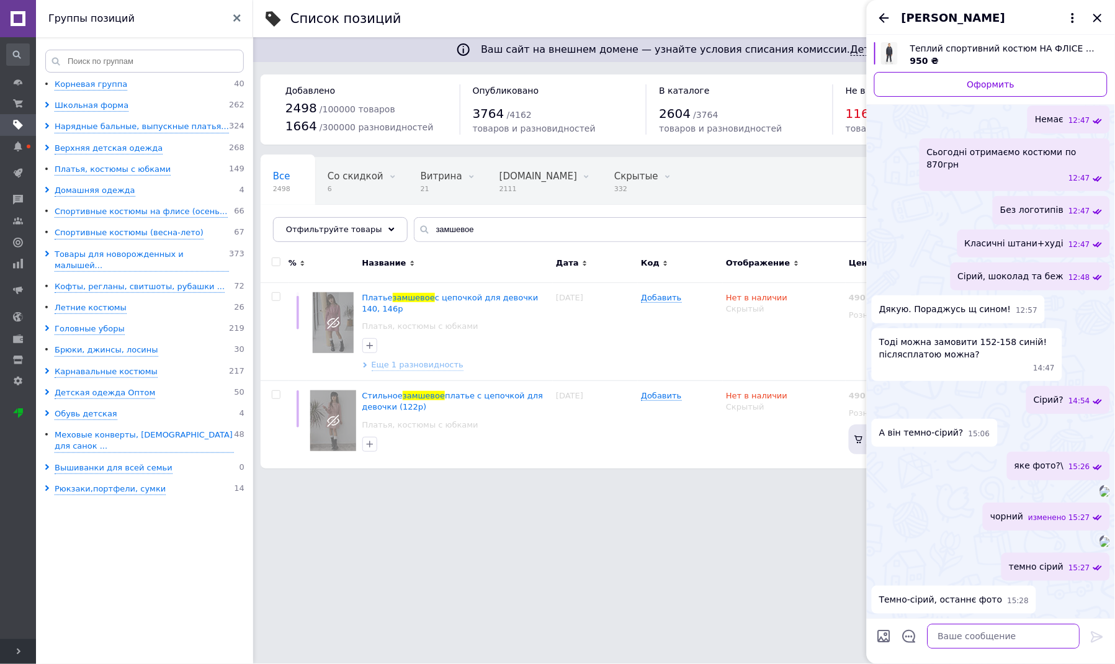
click at [946, 643] on textarea at bounding box center [1003, 636] width 153 height 25
type textarea "добре"
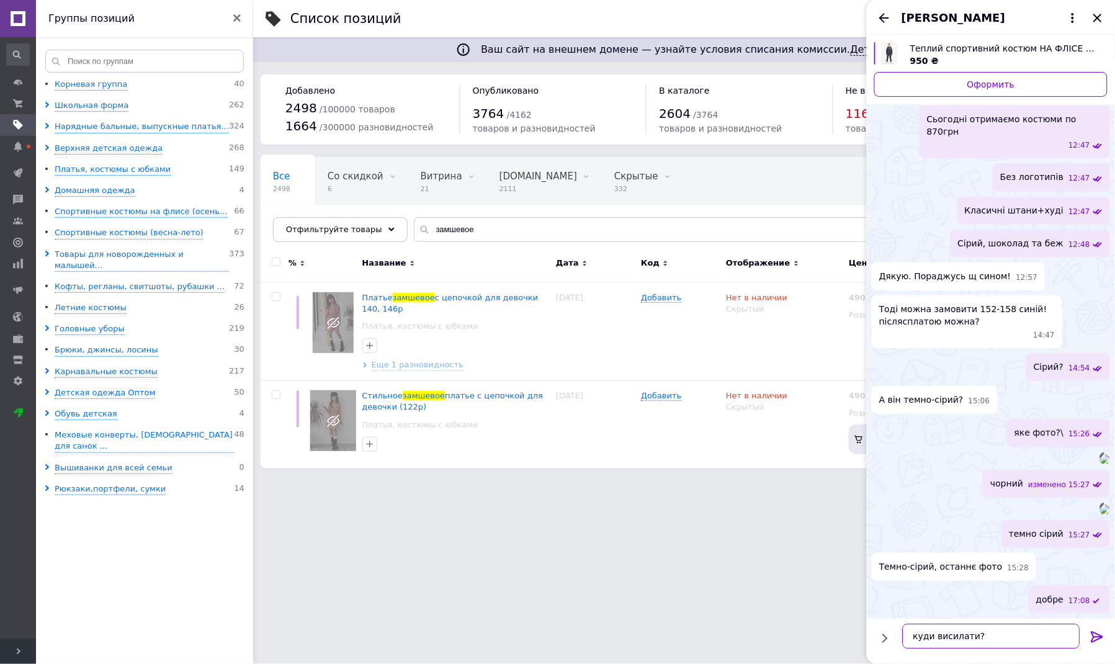
type textarea "куди висилати?"
click at [1104, 635] on div at bounding box center [1097, 639] width 25 height 29
click at [1095, 639] on icon at bounding box center [1097, 637] width 15 height 15
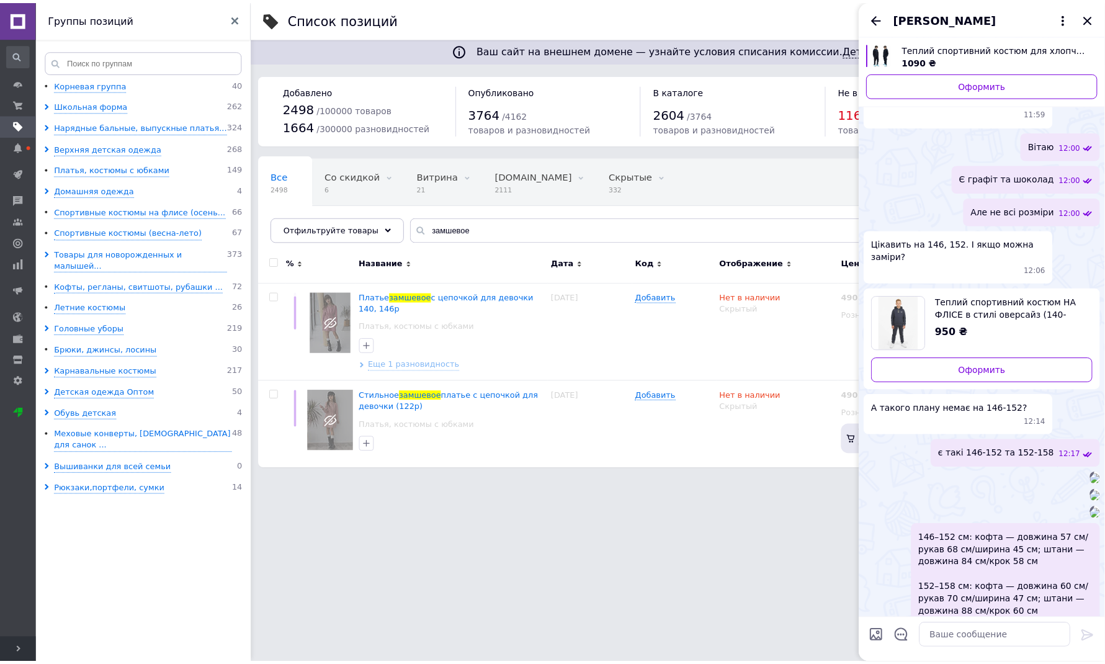
scroll to position [0, 0]
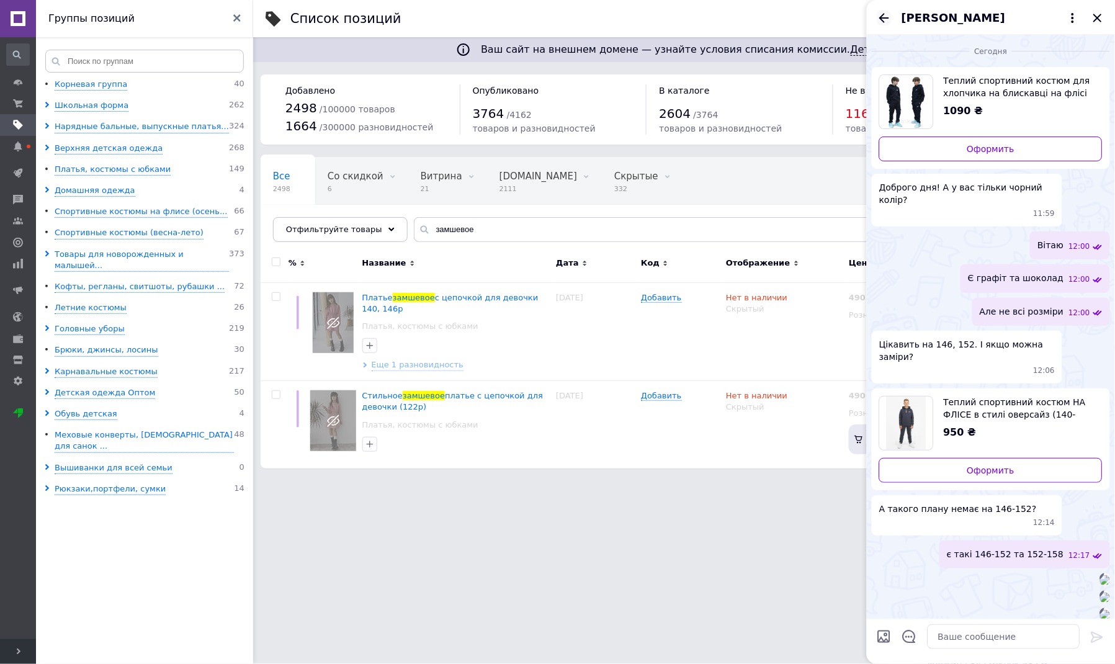
click at [883, 14] on icon "Назад" at bounding box center [884, 17] width 10 height 9
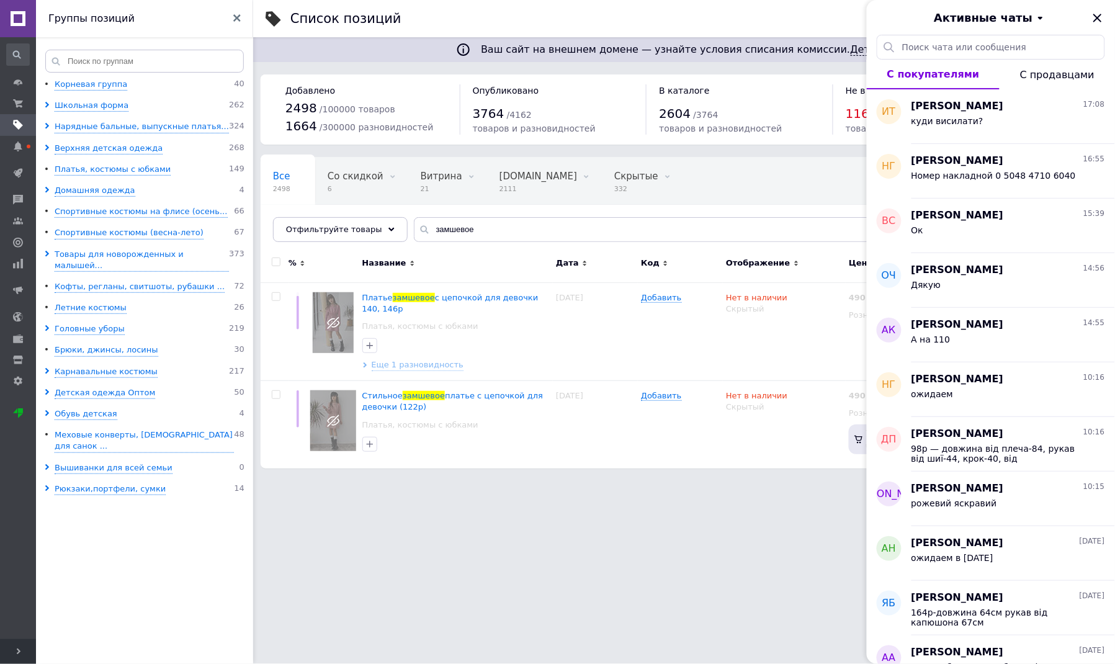
click at [543, 481] on html ""Junior": Интернет-магазин детской одежды — дома, на прогулки, в школу и на пра…" at bounding box center [557, 240] width 1115 height 481
click at [1097, 23] on icon "Закрыть" at bounding box center [1097, 18] width 15 height 15
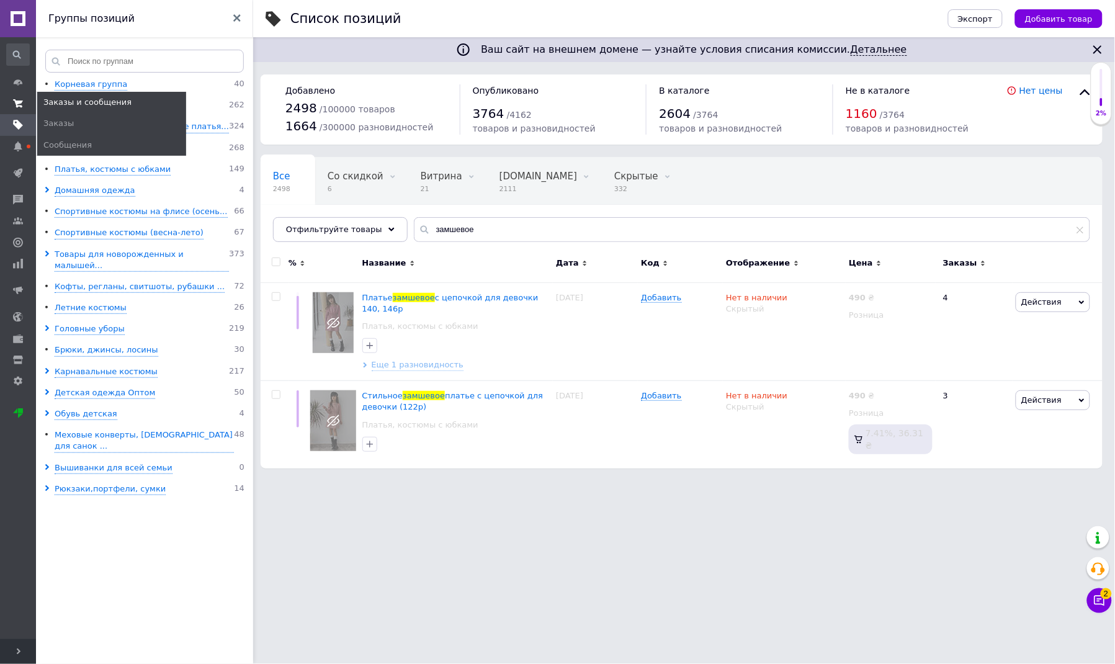
click at [22, 100] on icon at bounding box center [18, 104] width 10 height 10
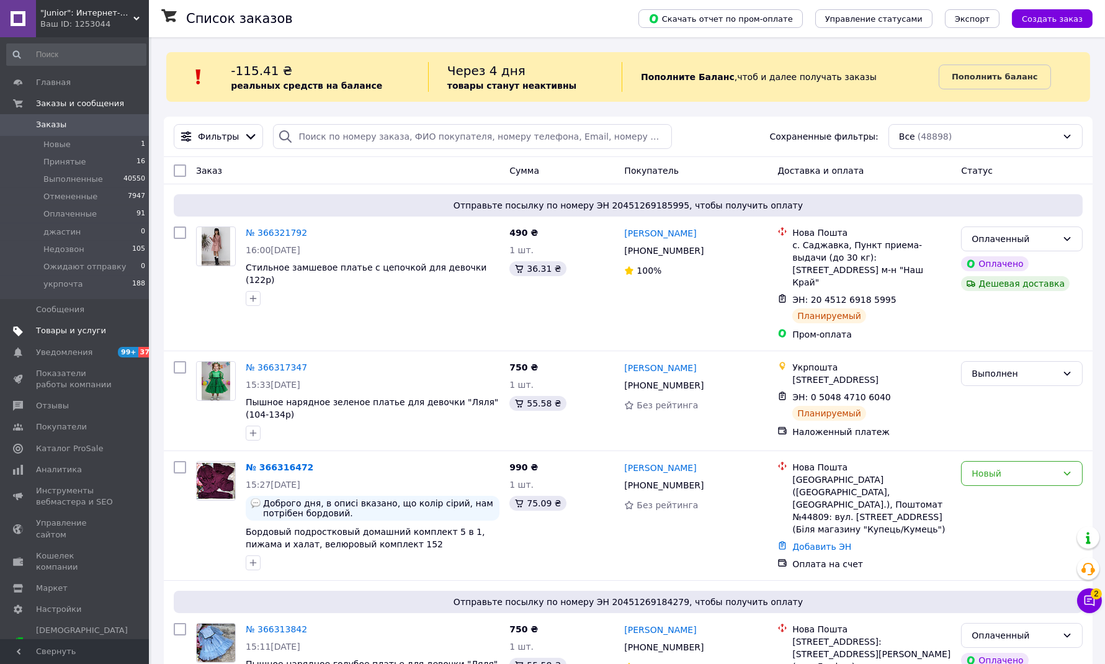
click at [58, 326] on span "Товары и услуги" at bounding box center [71, 330] width 70 height 11
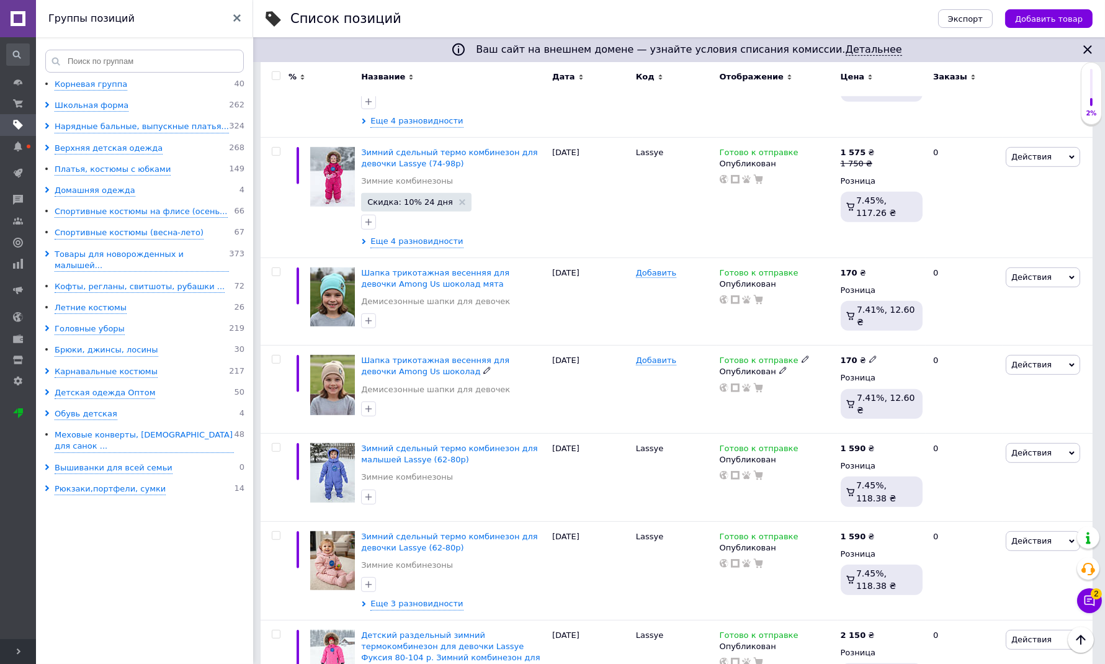
scroll to position [1608, 0]
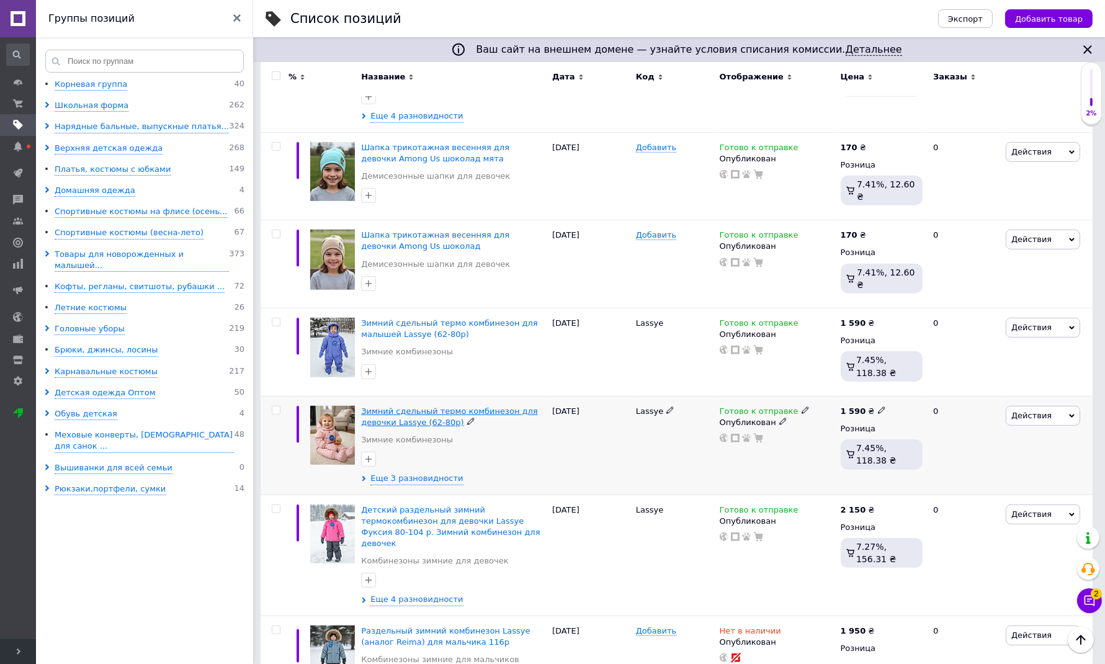
click at [448, 406] on span "Зимний сдельный термо комбинезон для девочки Lassye (62-80р)" at bounding box center [449, 416] width 176 height 20
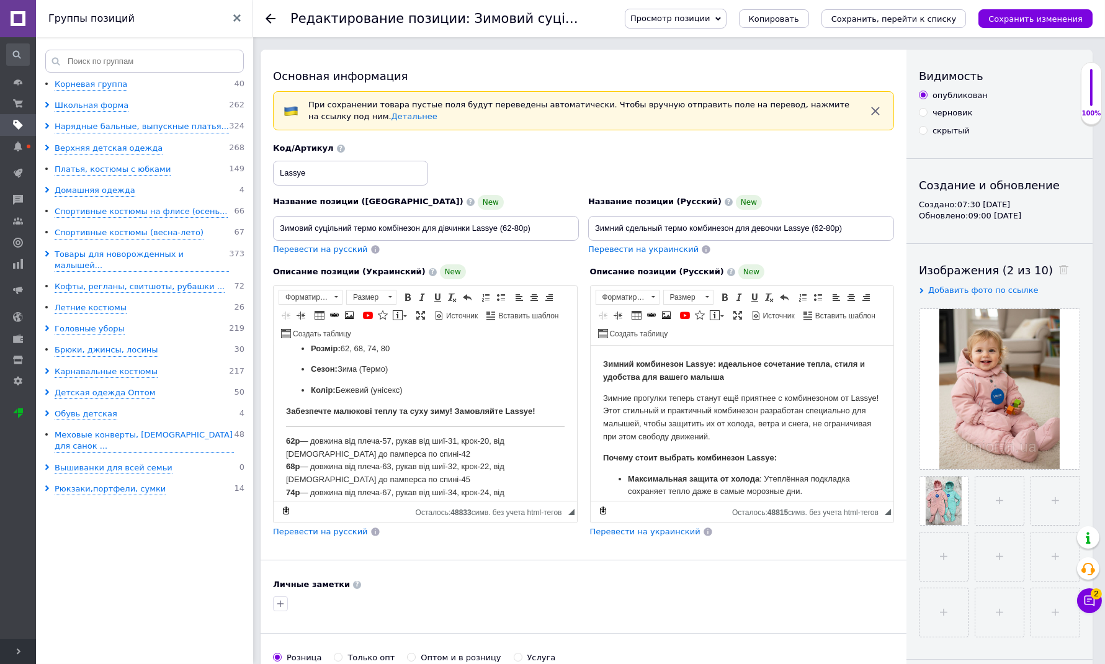
scroll to position [482, 0]
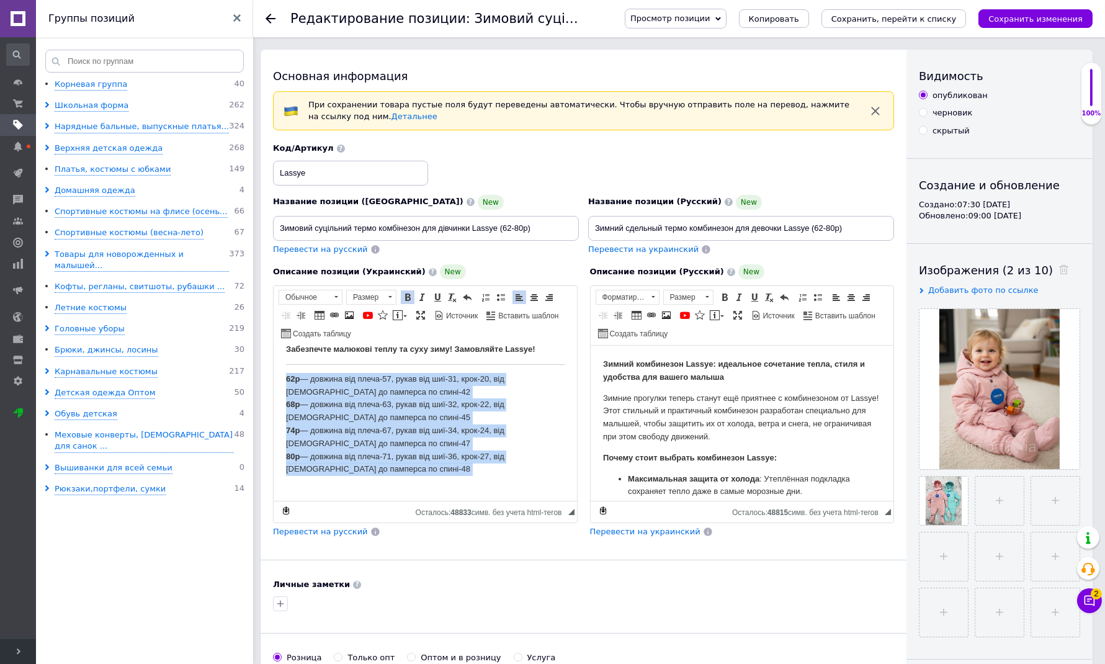
drag, startPoint x: 282, startPoint y: 376, endPoint x: 363, endPoint y: 473, distance: 126.3
click at [381, 483] on html "Зимовий Термокомбінезон Lassye (р. 62-80) на Флісі Найкращий захист від холоду …" at bounding box center [424, 183] width 303 height 638
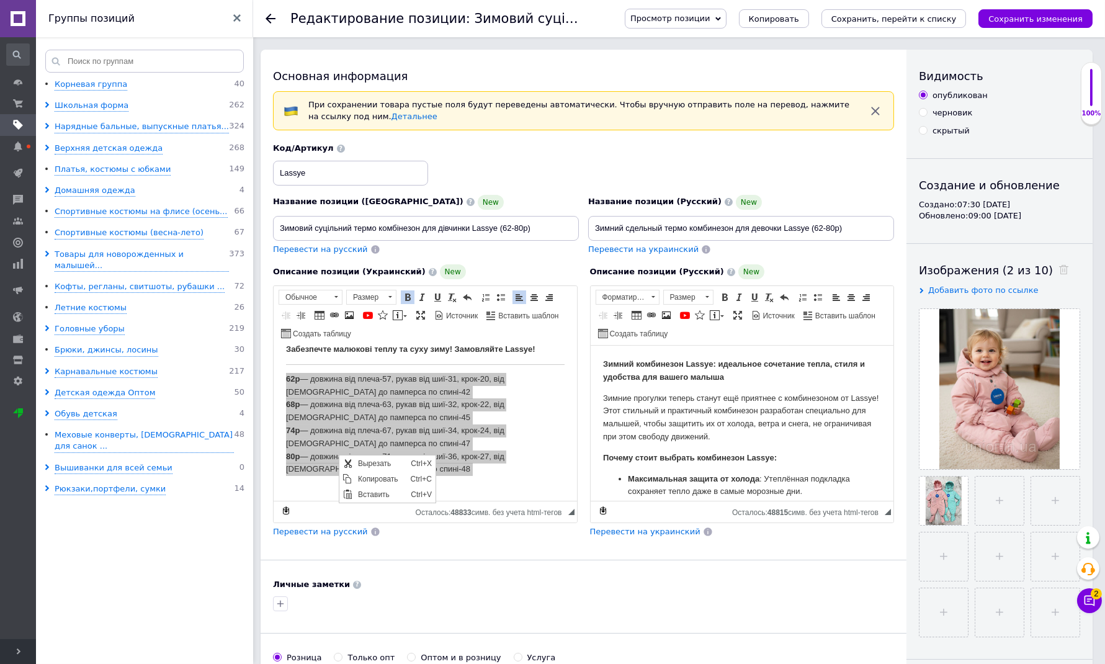
scroll to position [0, 0]
click at [386, 479] on span "Копировать" at bounding box center [381, 478] width 53 height 15
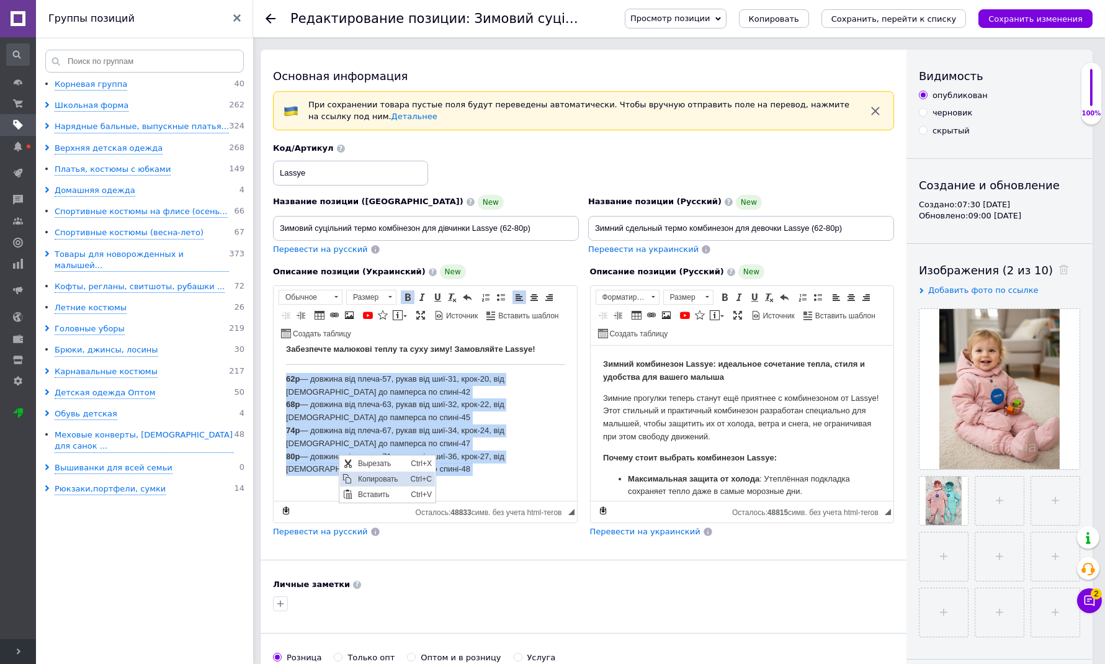
copy p "62р — довжина від плеча-57, рукав від шиї-31, крок-20, від шиї до памперса по с…"
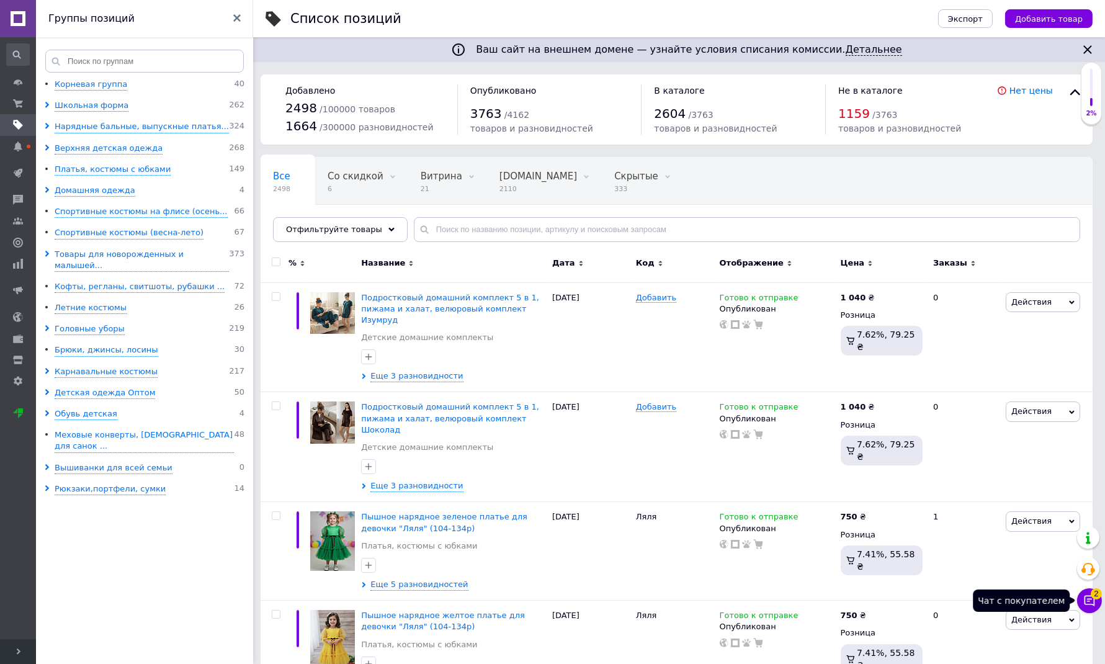
click at [1093, 600] on icon at bounding box center [1089, 600] width 12 height 12
